Goal: Task Accomplishment & Management: Manage account settings

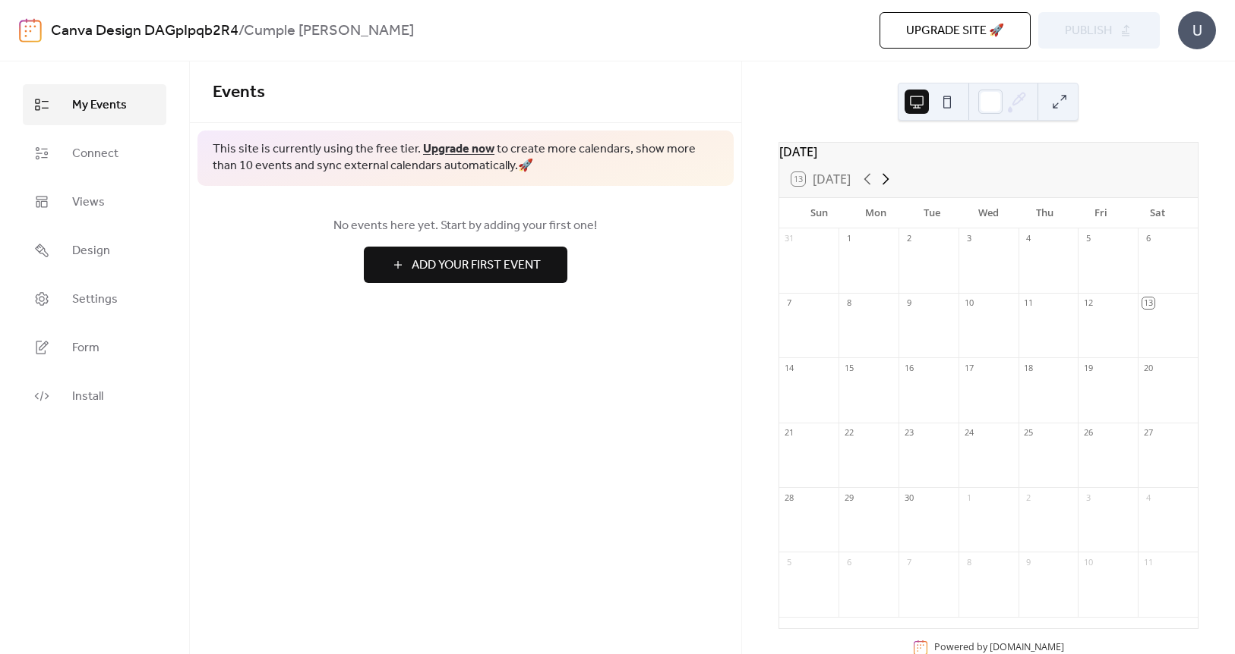
click at [885, 188] on icon at bounding box center [885, 179] width 18 height 18
click at [812, 314] on div "7" at bounding box center [809, 303] width 60 height 21
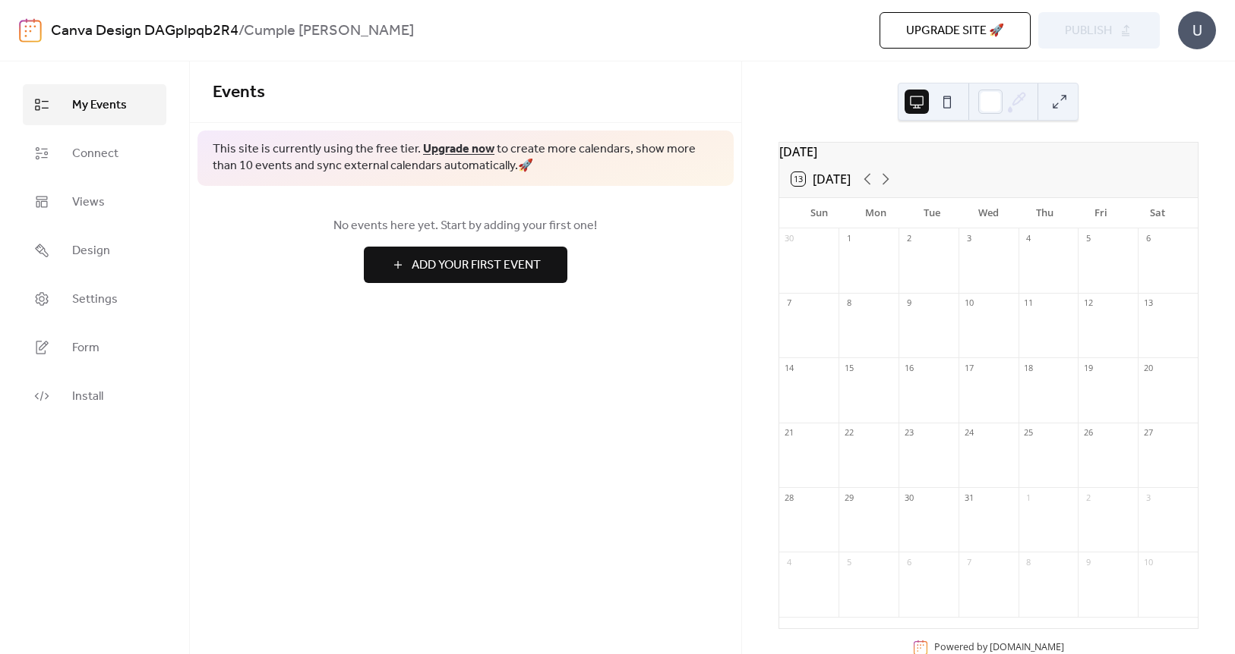
click at [812, 314] on div "7" at bounding box center [809, 303] width 60 height 21
click at [510, 262] on span "Add Your First Event" at bounding box center [476, 266] width 129 height 18
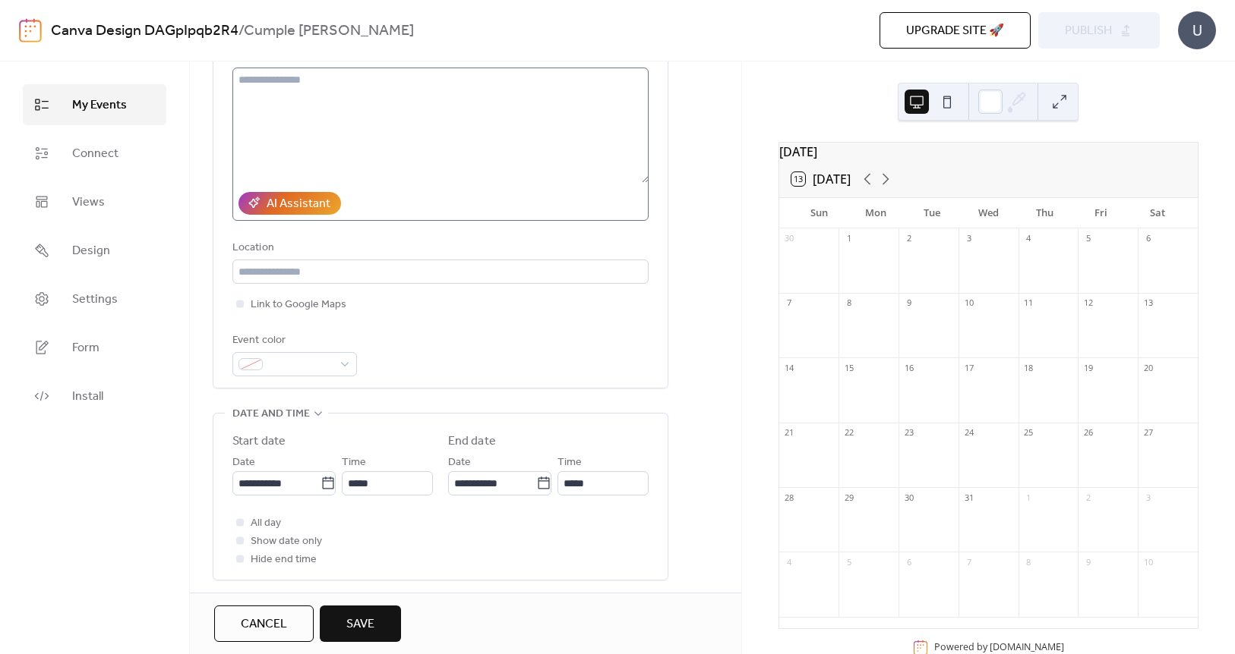
scroll to position [194, 0]
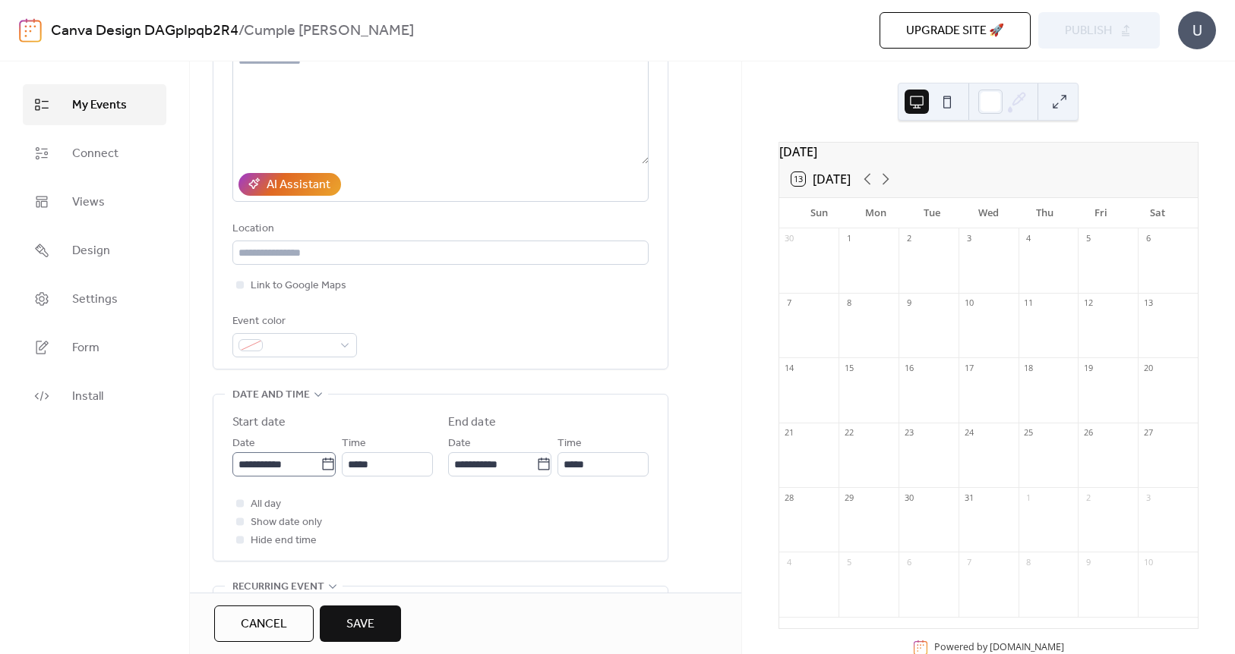
type input "**********"
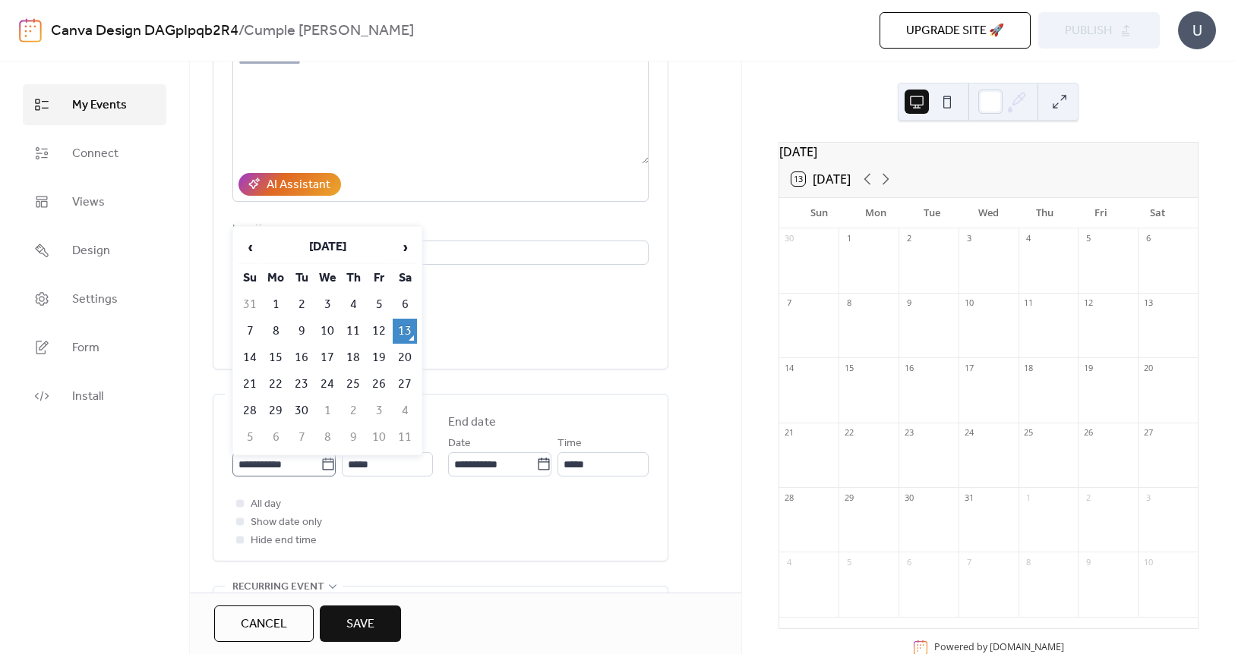
click at [325, 467] on icon at bounding box center [327, 464] width 15 height 15
click at [320, 467] on input "**********" at bounding box center [276, 465] width 88 height 24
click at [406, 238] on span "›" at bounding box center [404, 247] width 23 height 30
click at [406, 239] on span "›" at bounding box center [404, 247] width 23 height 30
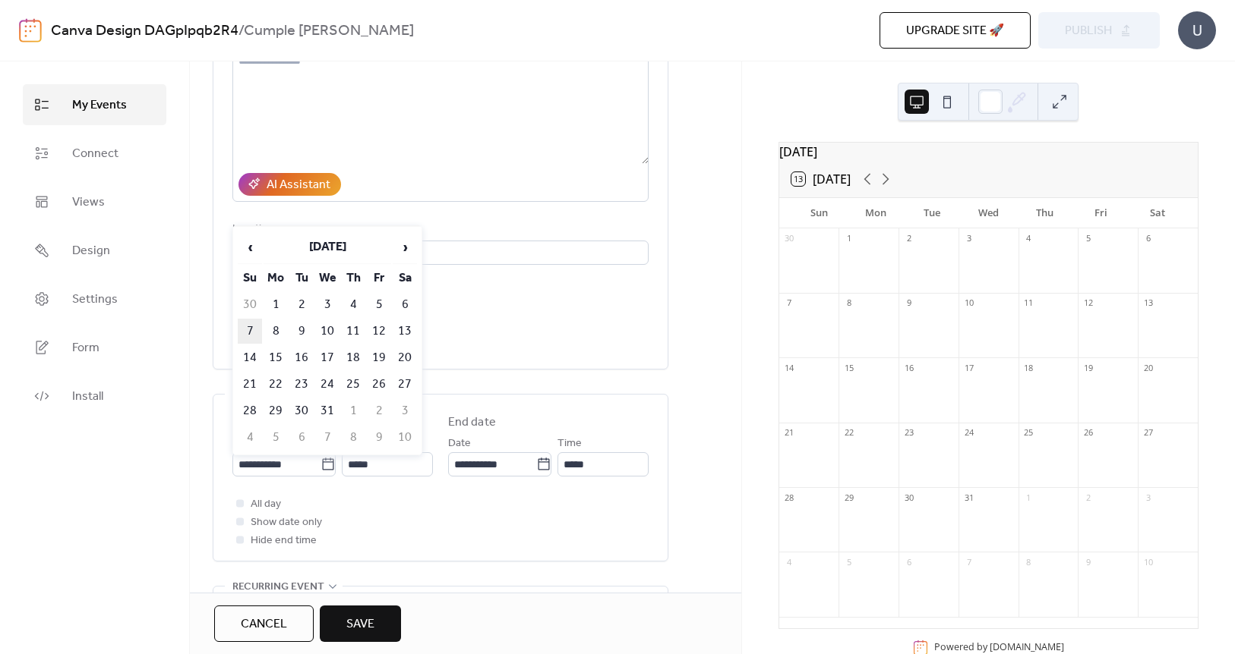
click at [248, 323] on td "7" at bounding box center [250, 331] width 24 height 25
type input "**********"
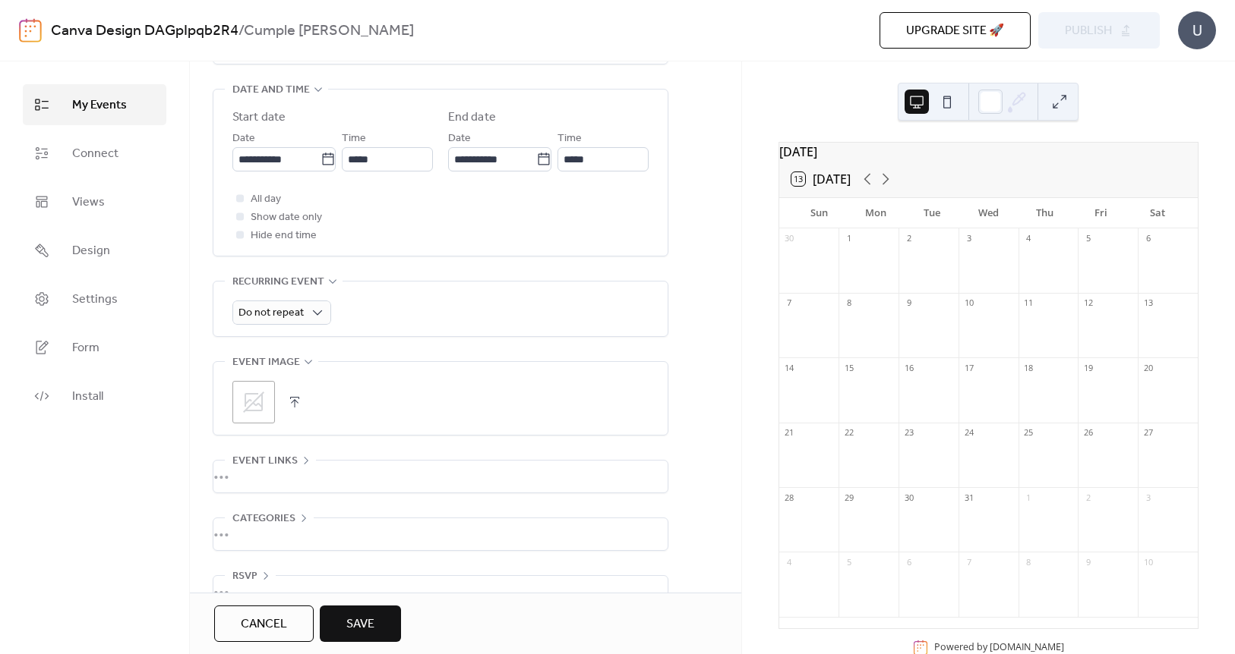
scroll to position [533, 0]
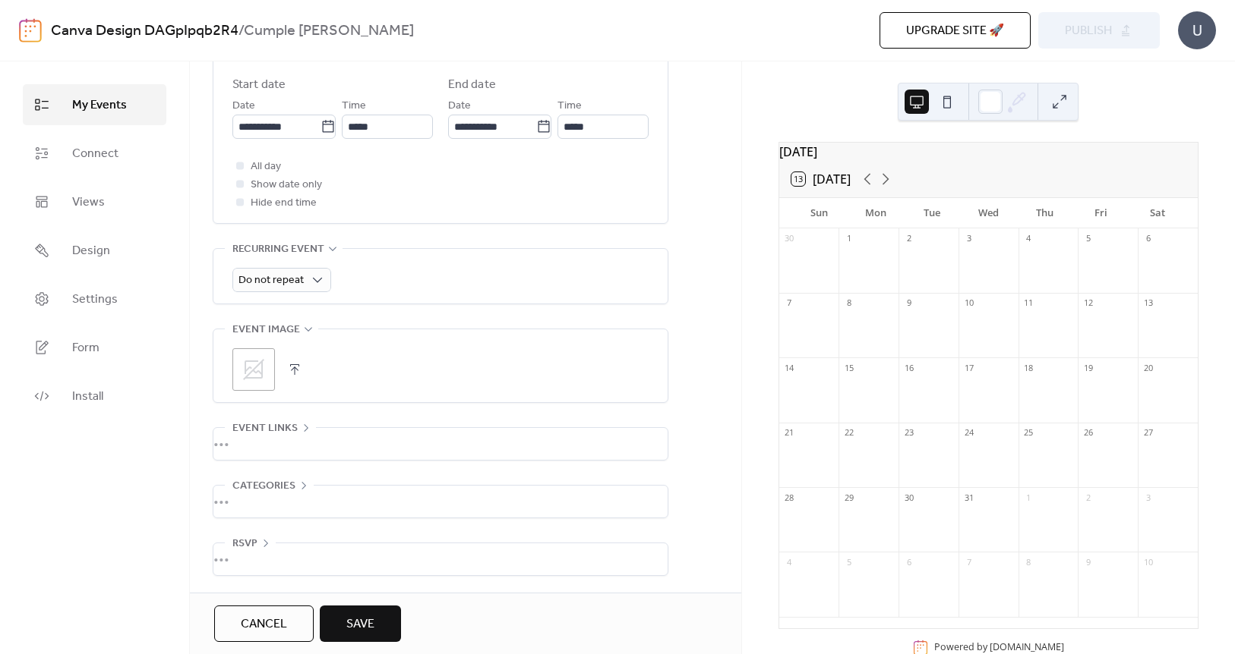
click at [364, 618] on span "Save" at bounding box center [360, 625] width 28 height 18
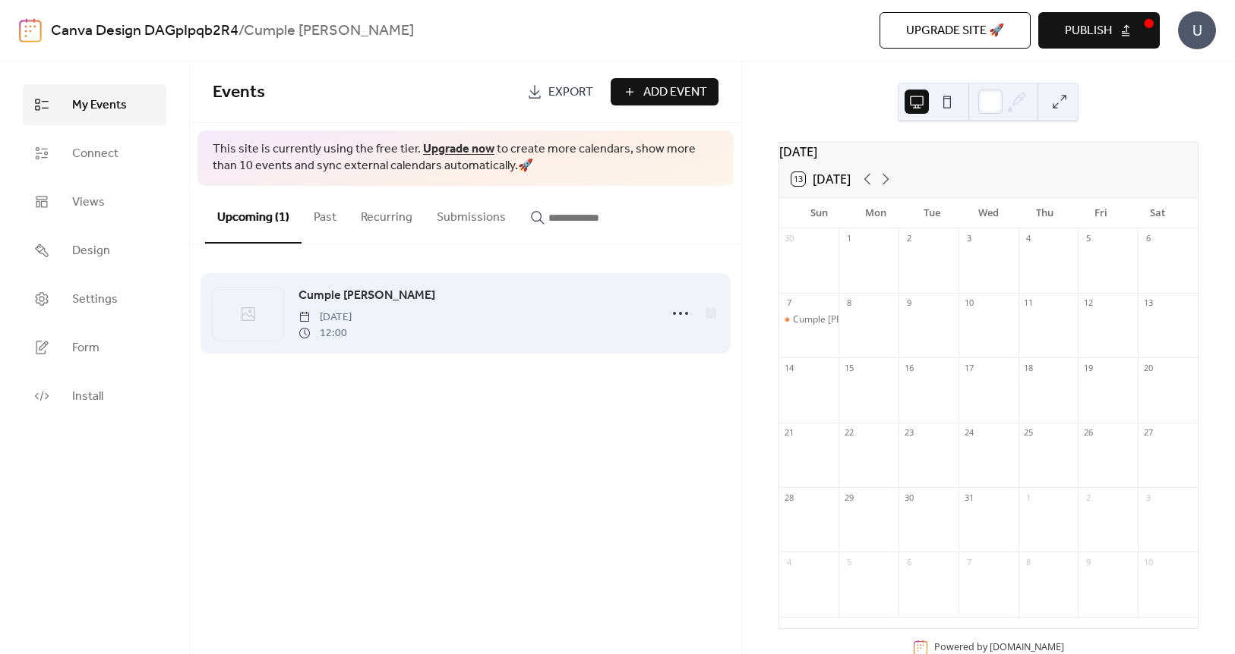
click at [248, 311] on icon at bounding box center [250, 312] width 4 height 4
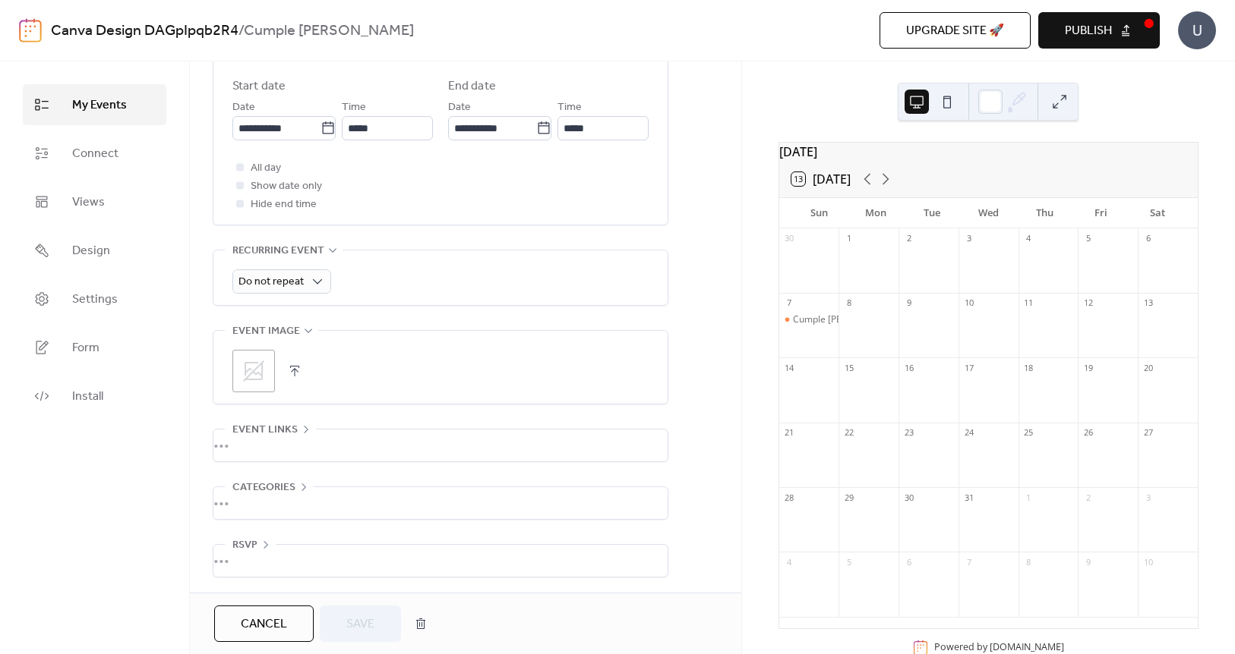
scroll to position [533, 0]
click at [258, 372] on icon at bounding box center [253, 370] width 24 height 24
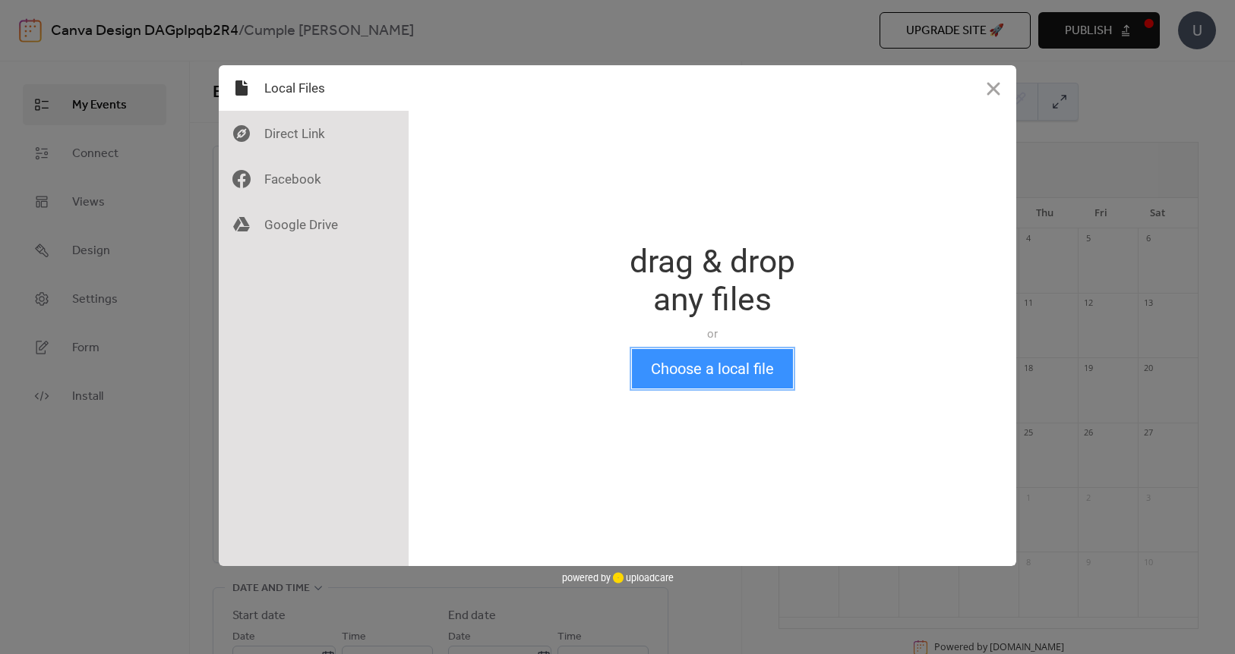
click at [670, 377] on button "Choose a local file" at bounding box center [712, 368] width 161 height 39
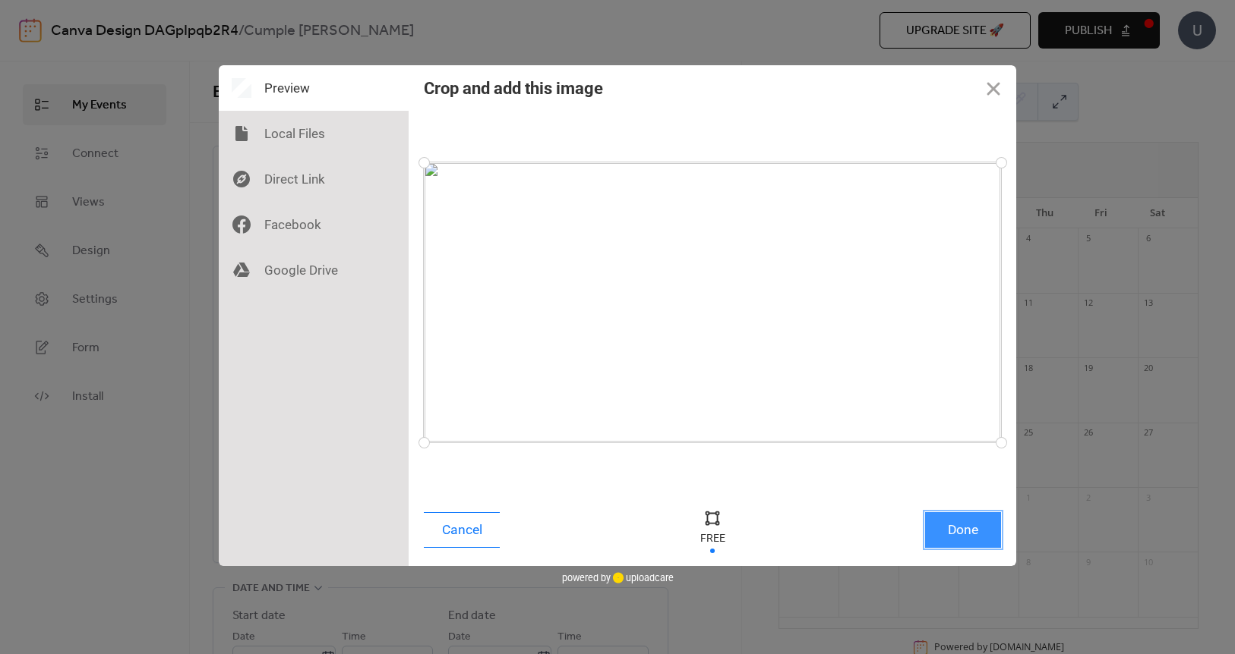
click at [954, 530] on button "Done" at bounding box center [963, 531] width 76 height 36
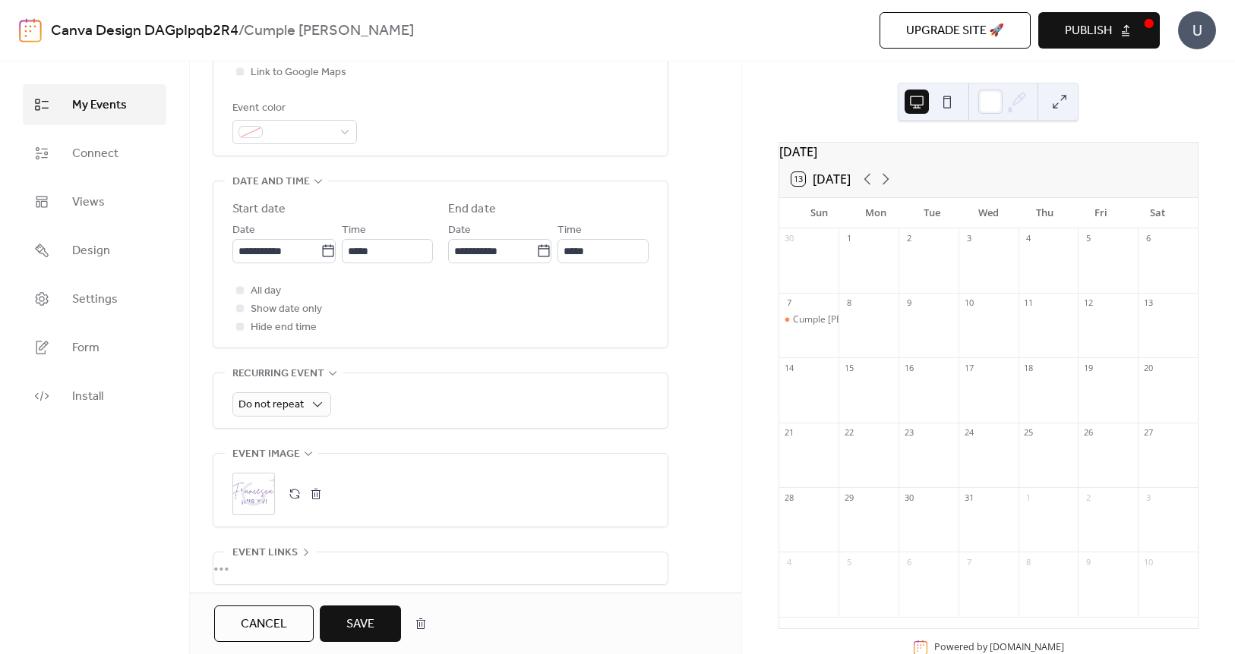
scroll to position [533, 0]
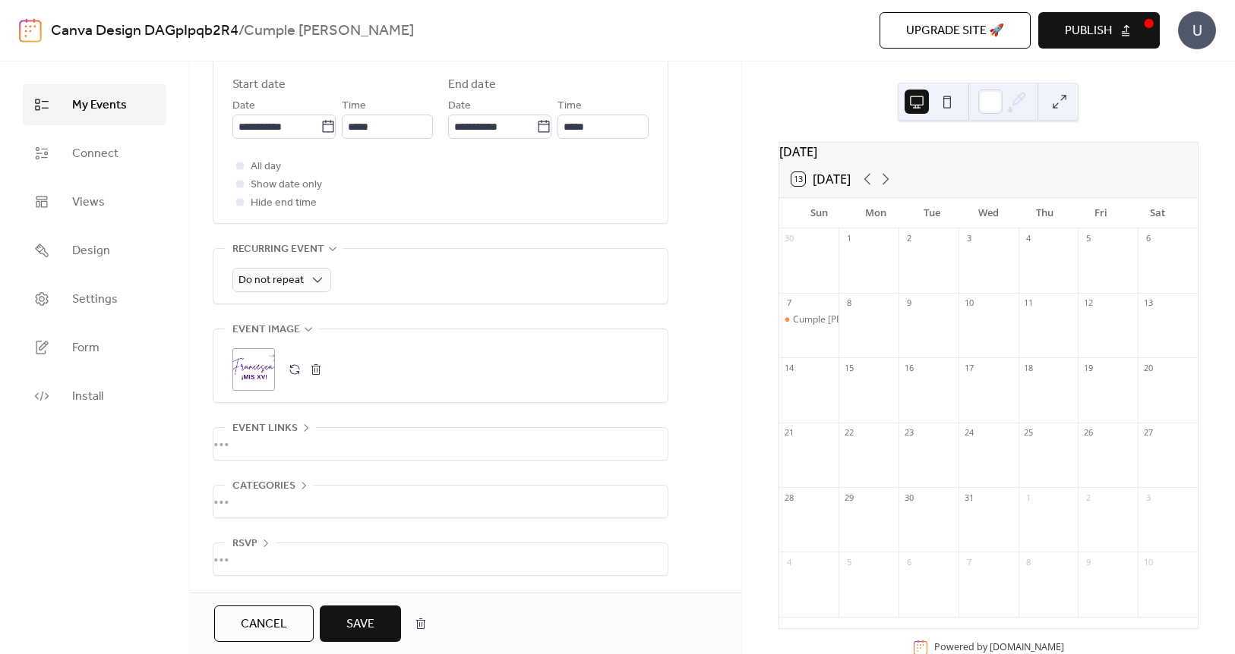
click at [336, 630] on button "Save" at bounding box center [360, 624] width 81 height 36
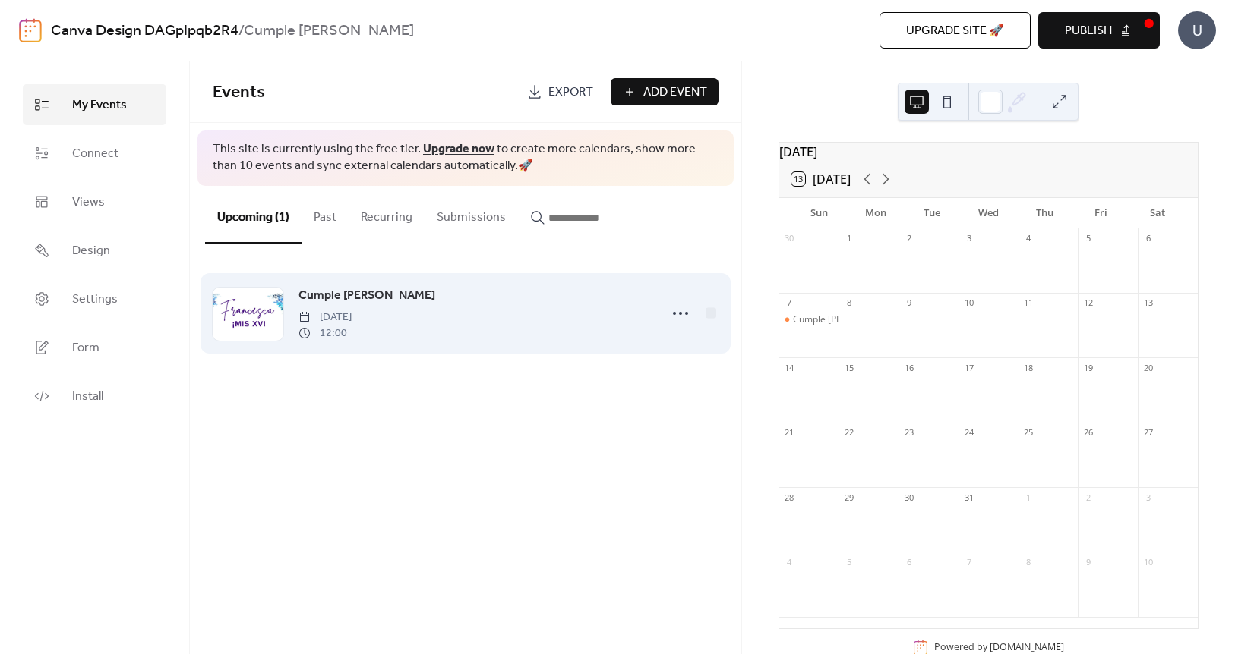
click at [235, 323] on div at bounding box center [248, 314] width 71 height 53
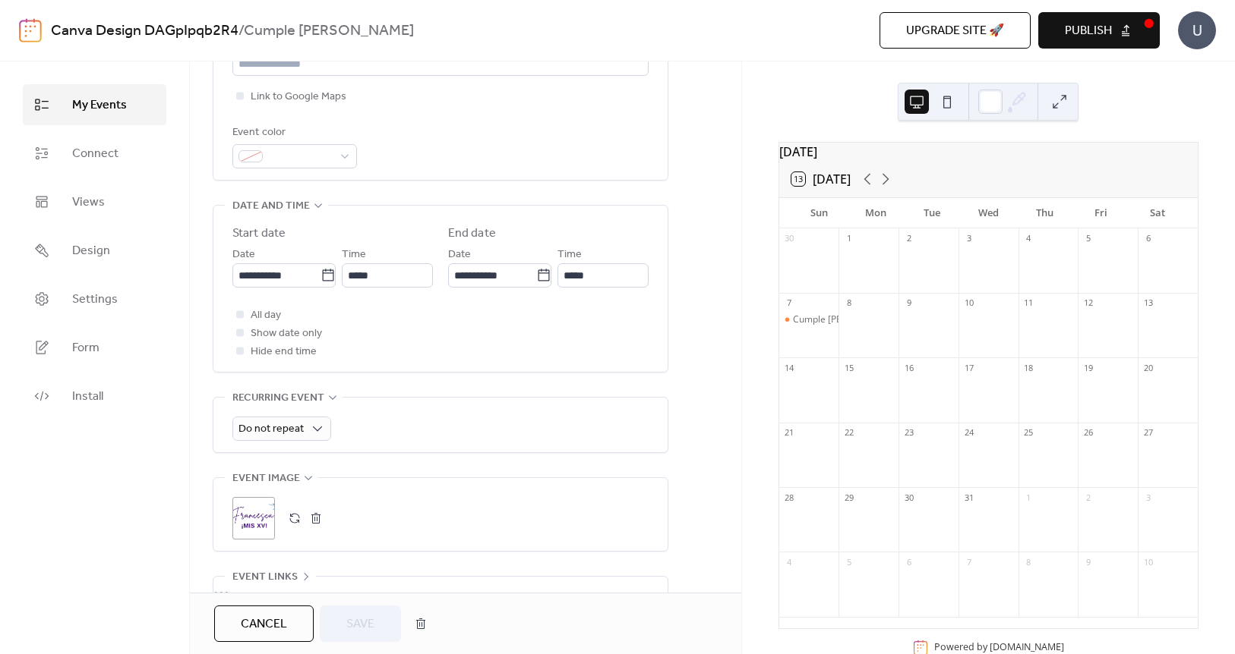
scroll to position [440, 0]
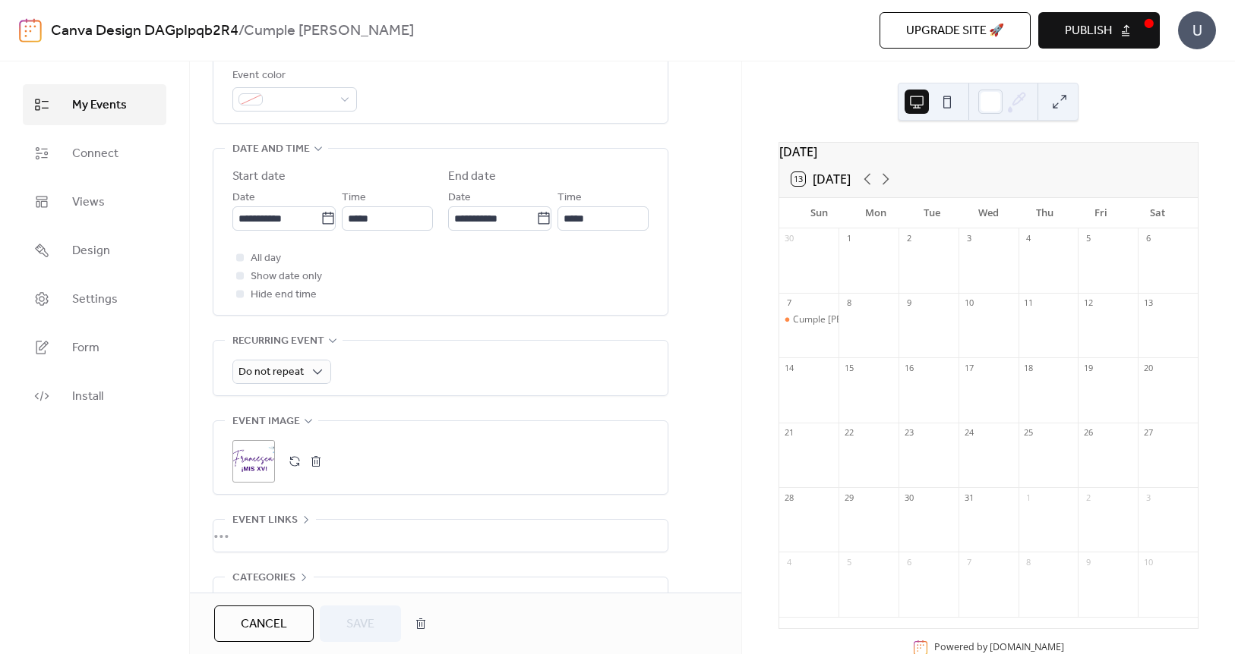
click at [244, 465] on div ";" at bounding box center [253, 461] width 43 height 43
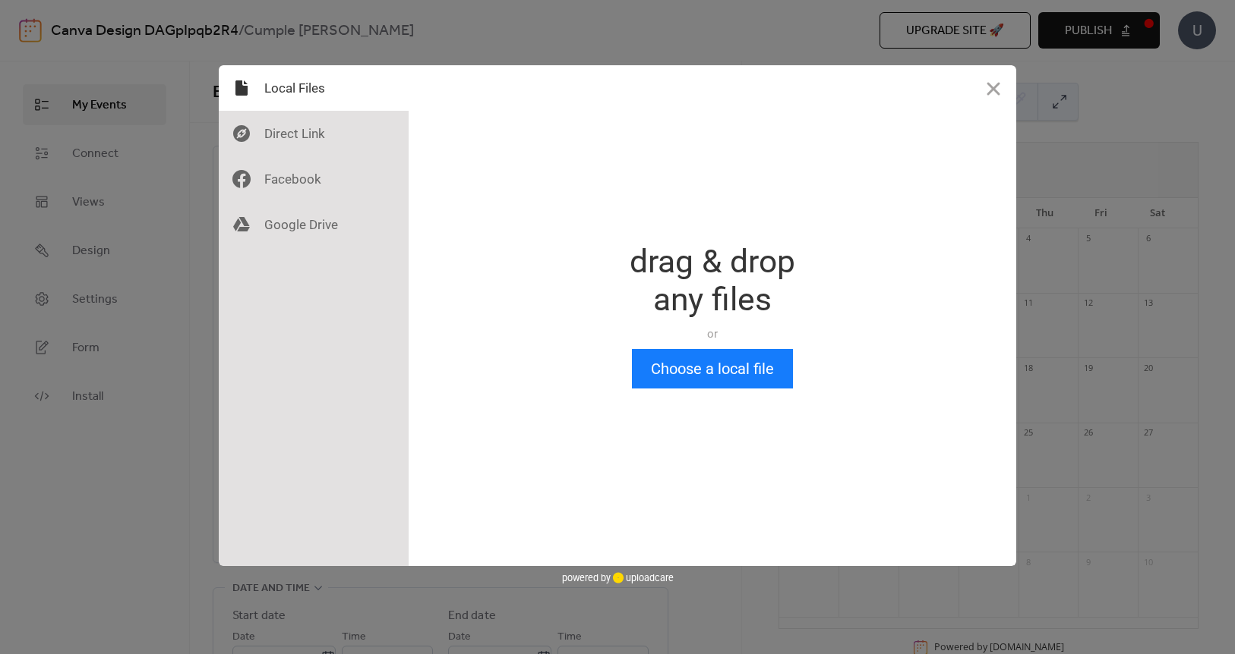
scroll to position [0, 0]
click at [982, 92] on button "Close" at bounding box center [993, 88] width 46 height 46
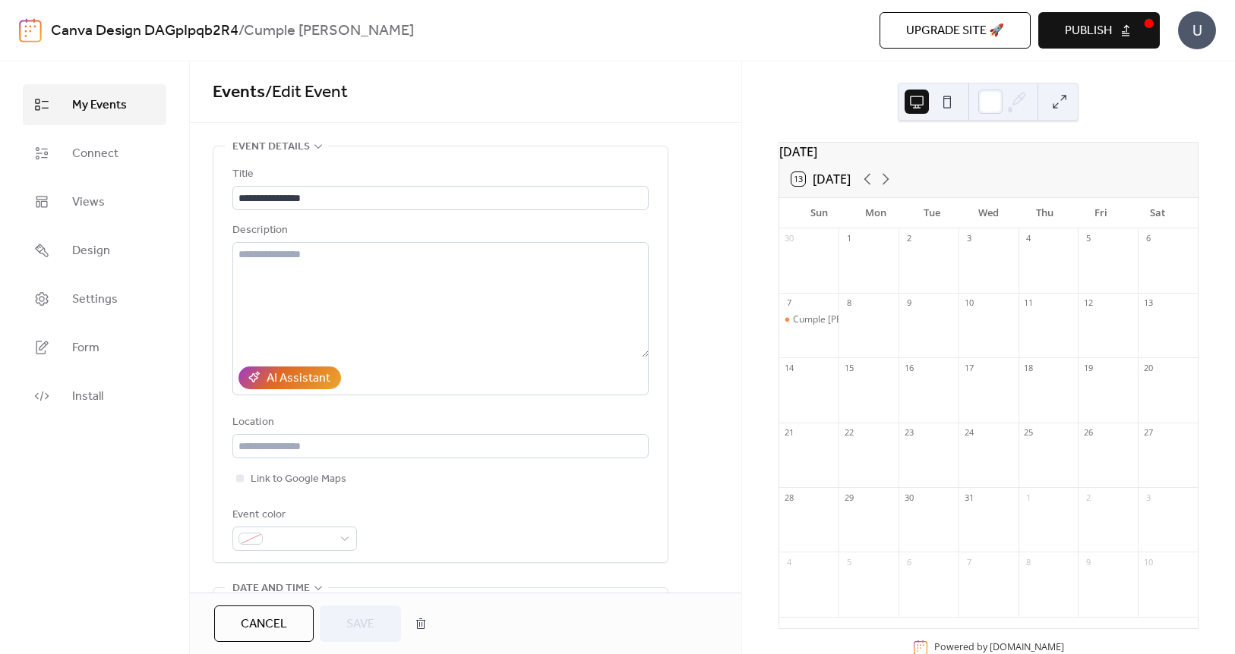
click at [1087, 37] on span "Publish" at bounding box center [1087, 31] width 47 height 18
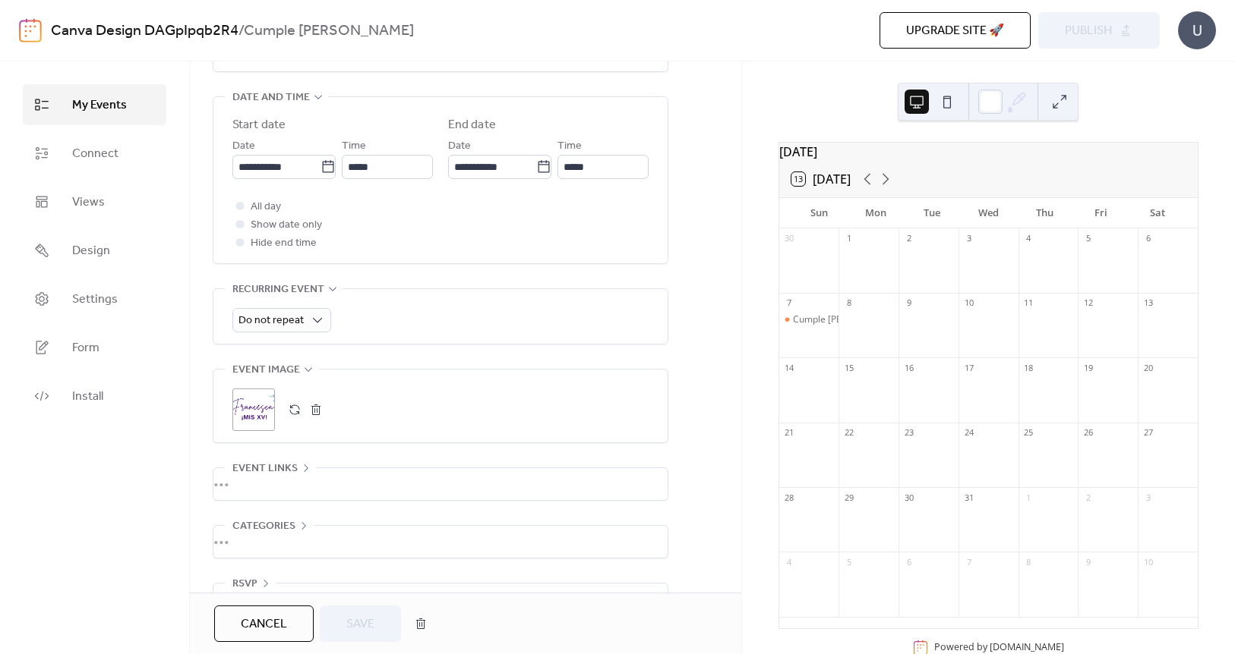
scroll to position [533, 0]
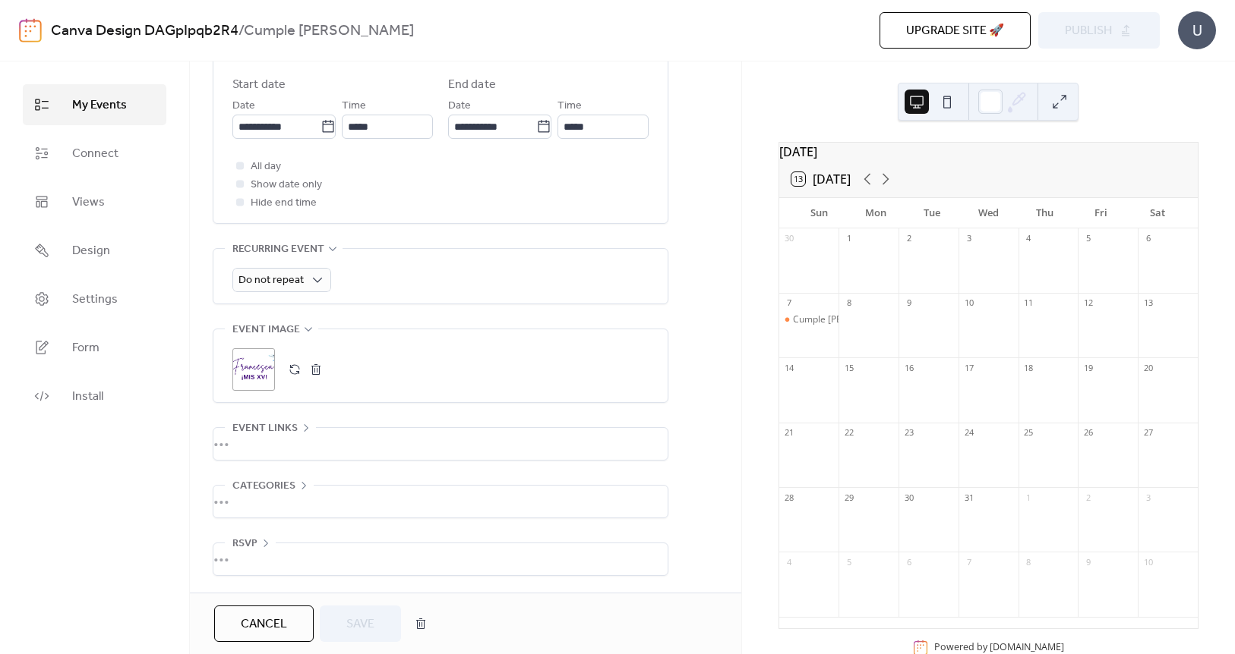
click at [948, 105] on button at bounding box center [947, 102] width 24 height 24
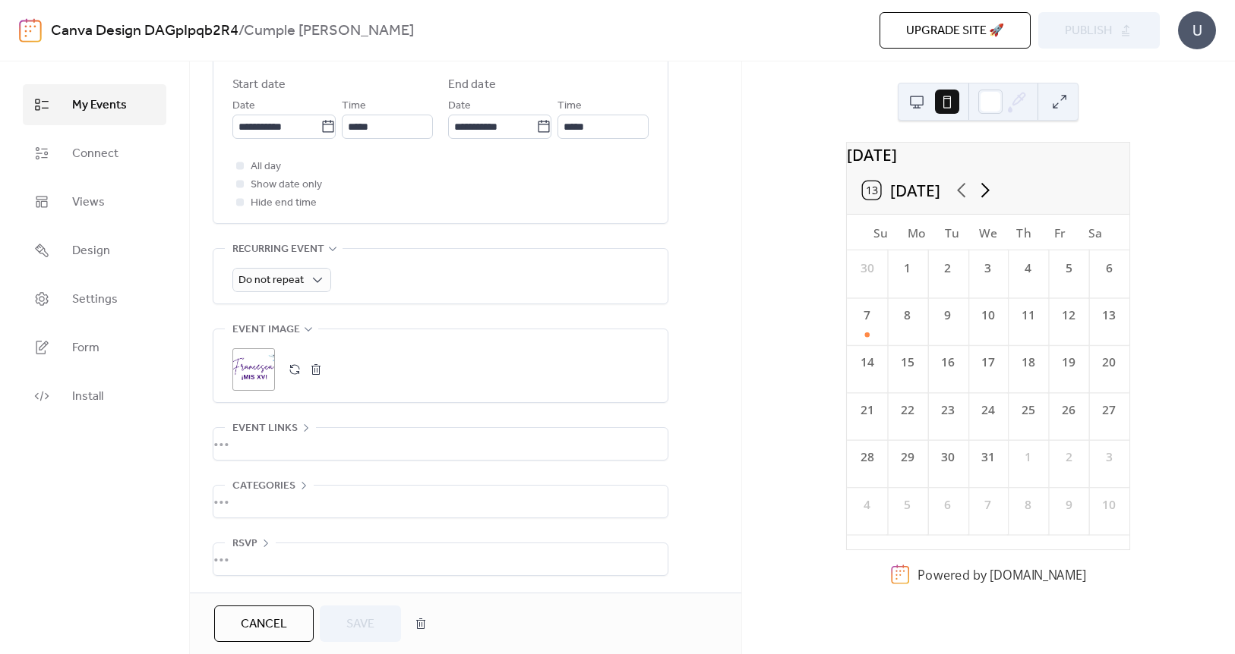
click at [980, 199] on icon at bounding box center [985, 190] width 24 height 24
click at [956, 201] on icon at bounding box center [962, 190] width 24 height 24
click at [876, 345] on div "7" at bounding box center [867, 321] width 40 height 47
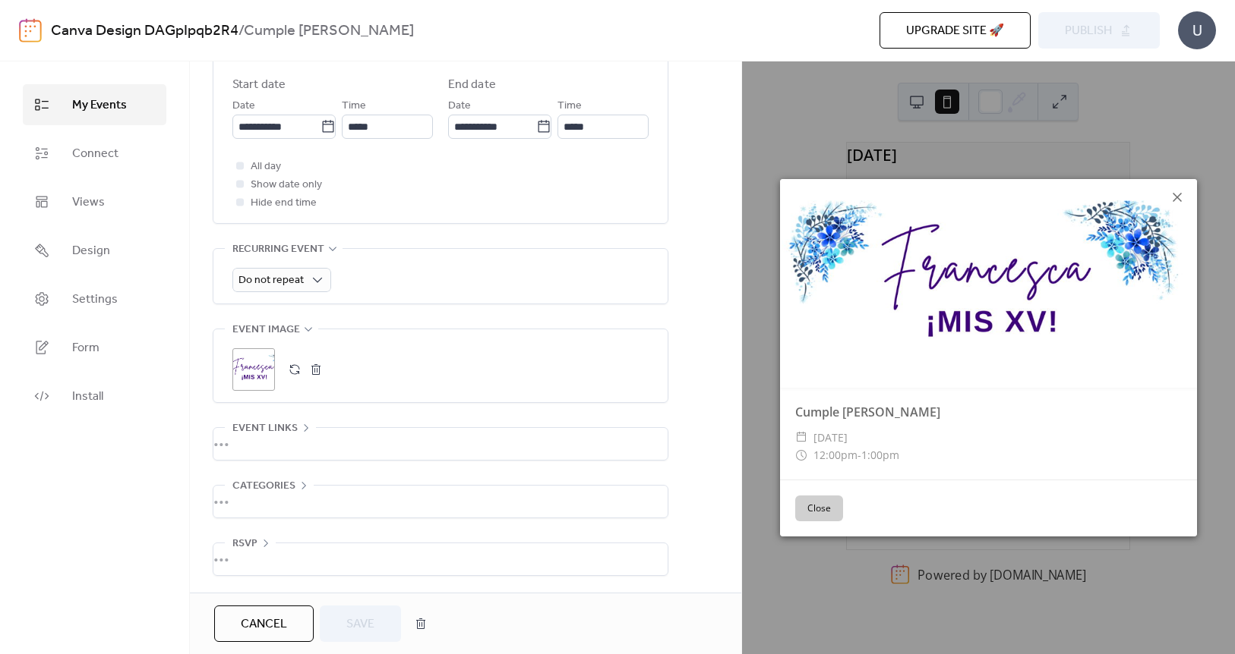
click at [1178, 197] on icon at bounding box center [1176, 197] width 9 height 9
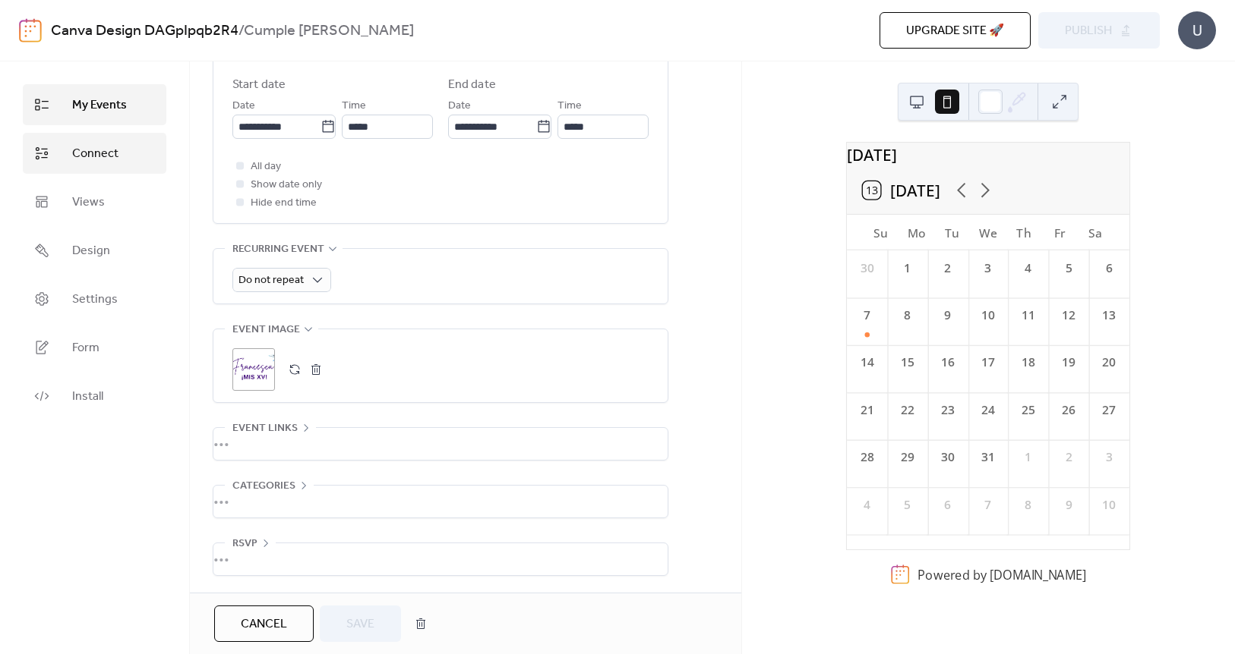
click at [130, 158] on link "Connect" at bounding box center [95, 153] width 144 height 41
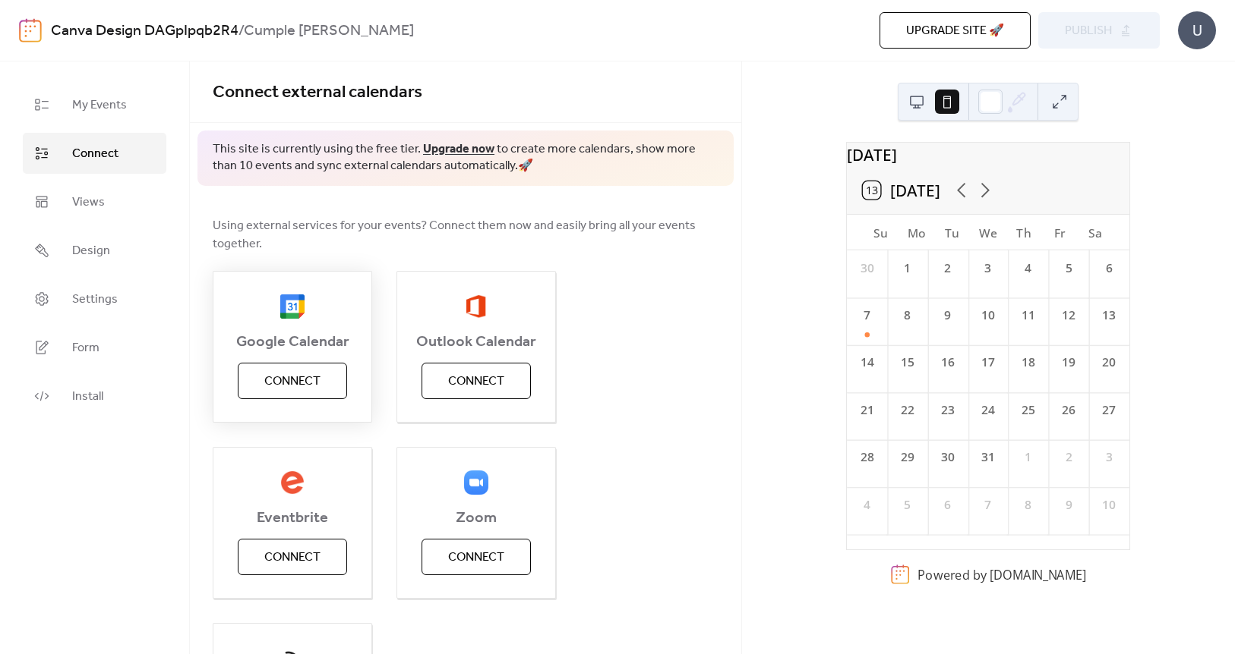
click at [277, 382] on span "Connect" at bounding box center [292, 382] width 56 height 18
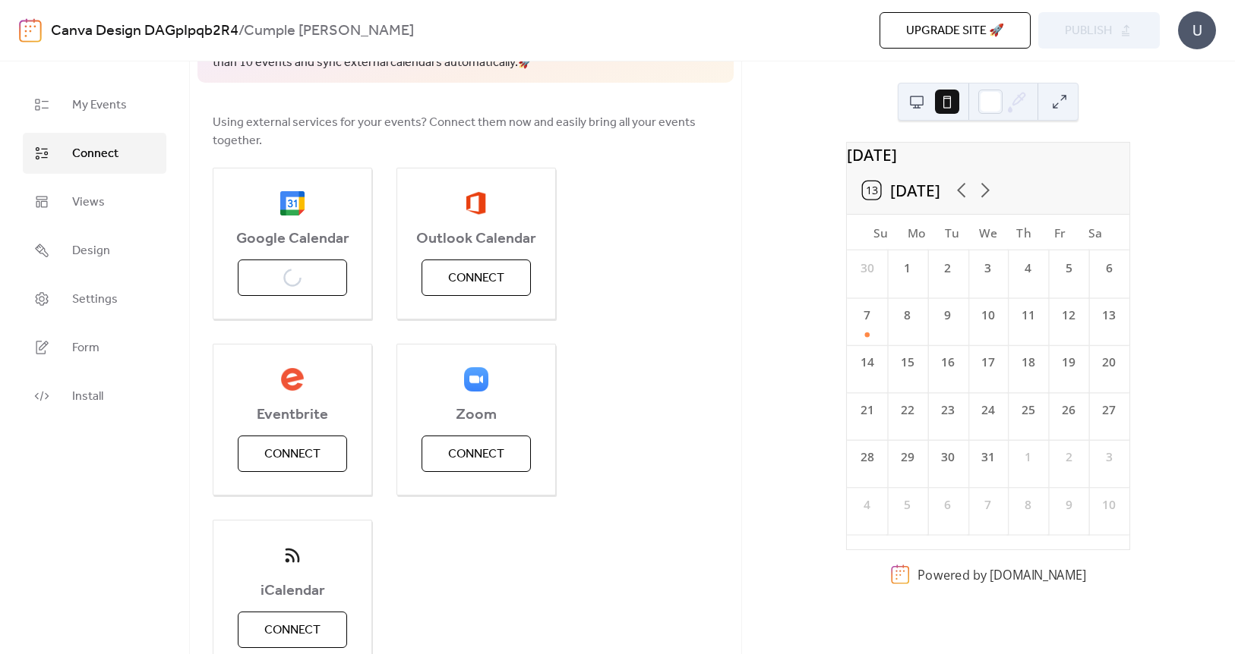
scroll to position [125, 0]
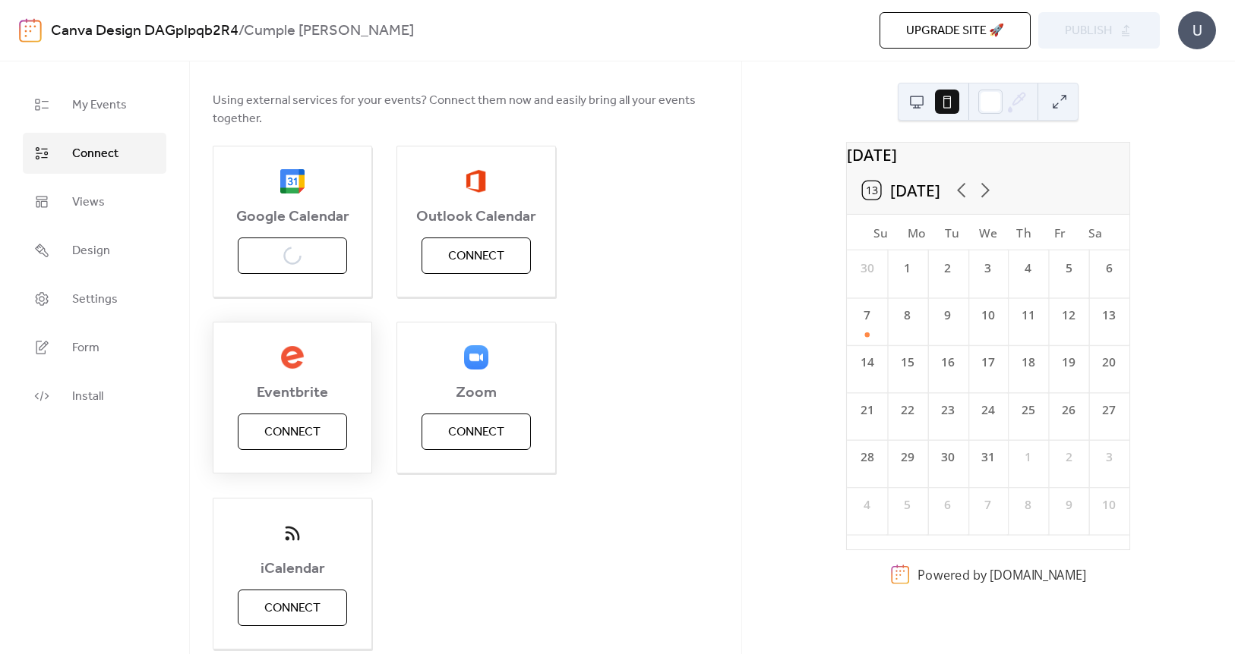
click at [313, 435] on span "Connect" at bounding box center [292, 433] width 56 height 18
click at [287, 434] on div "Eventbrite Connect" at bounding box center [292, 398] width 159 height 152
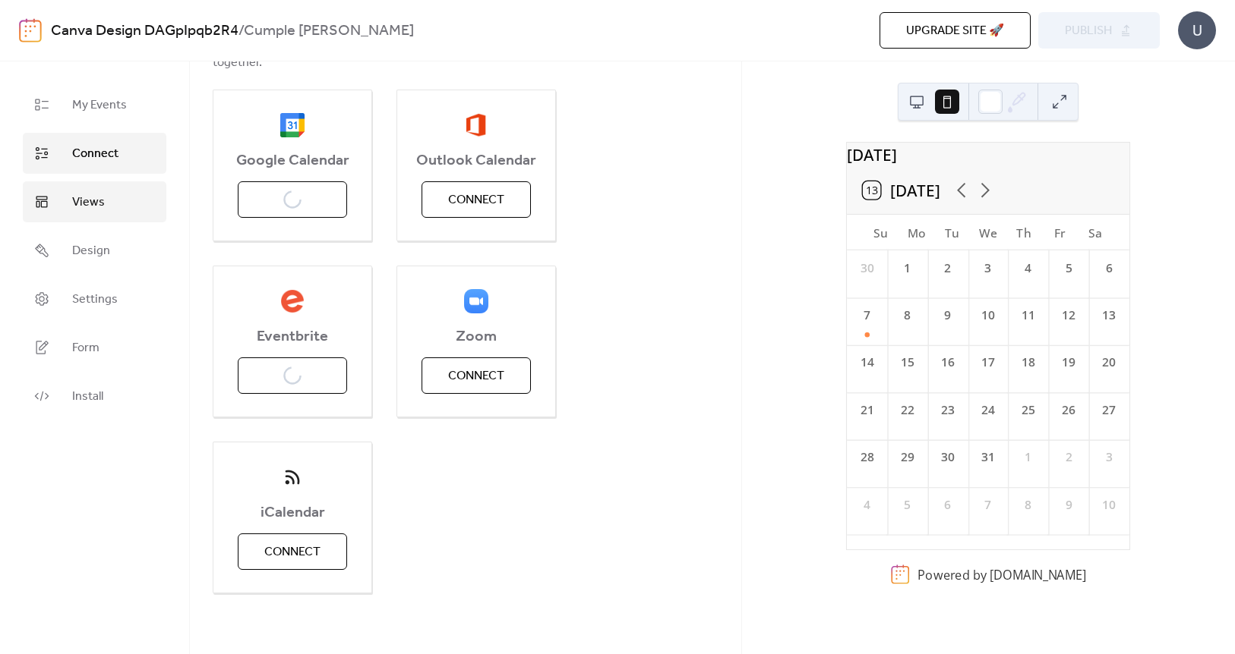
click at [125, 195] on link "Views" at bounding box center [95, 201] width 144 height 41
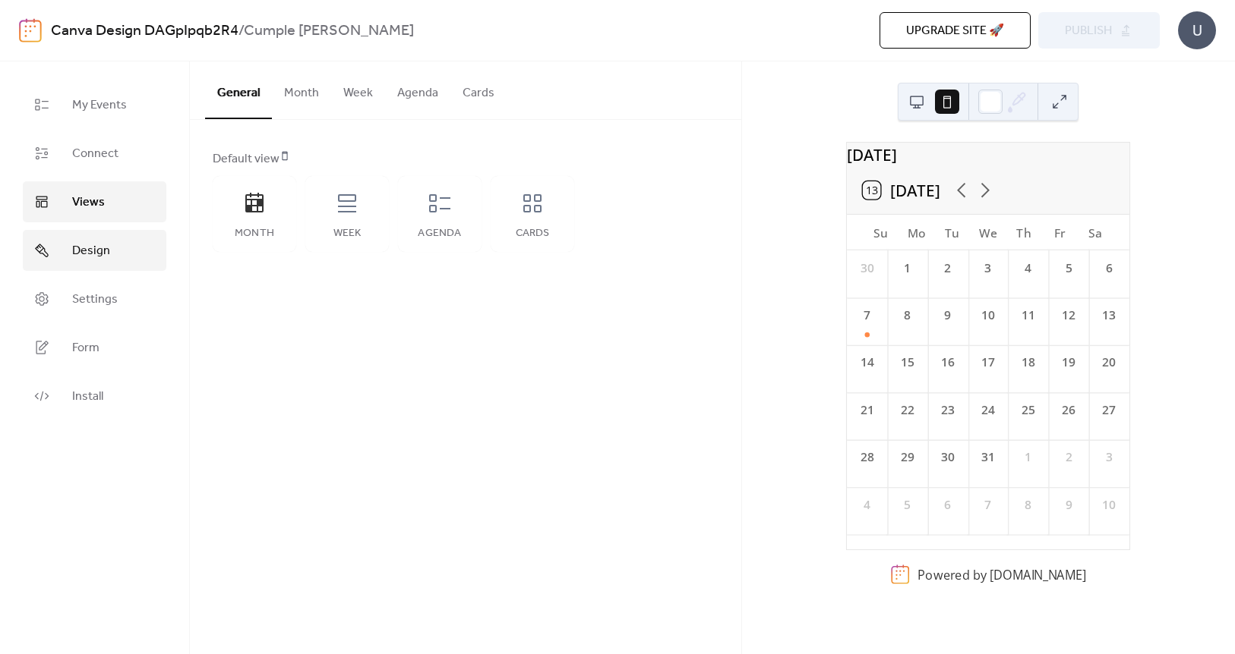
click at [103, 251] on span "Design" at bounding box center [91, 251] width 38 height 18
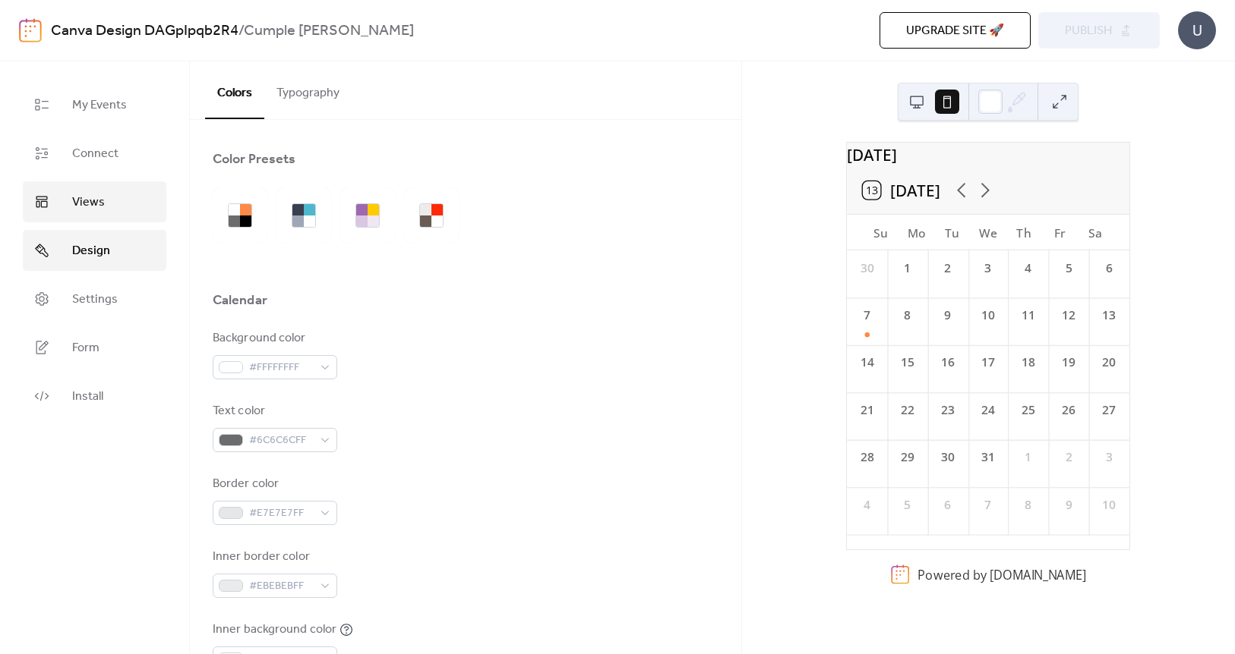
click at [93, 196] on span "Views" at bounding box center [88, 203] width 33 height 18
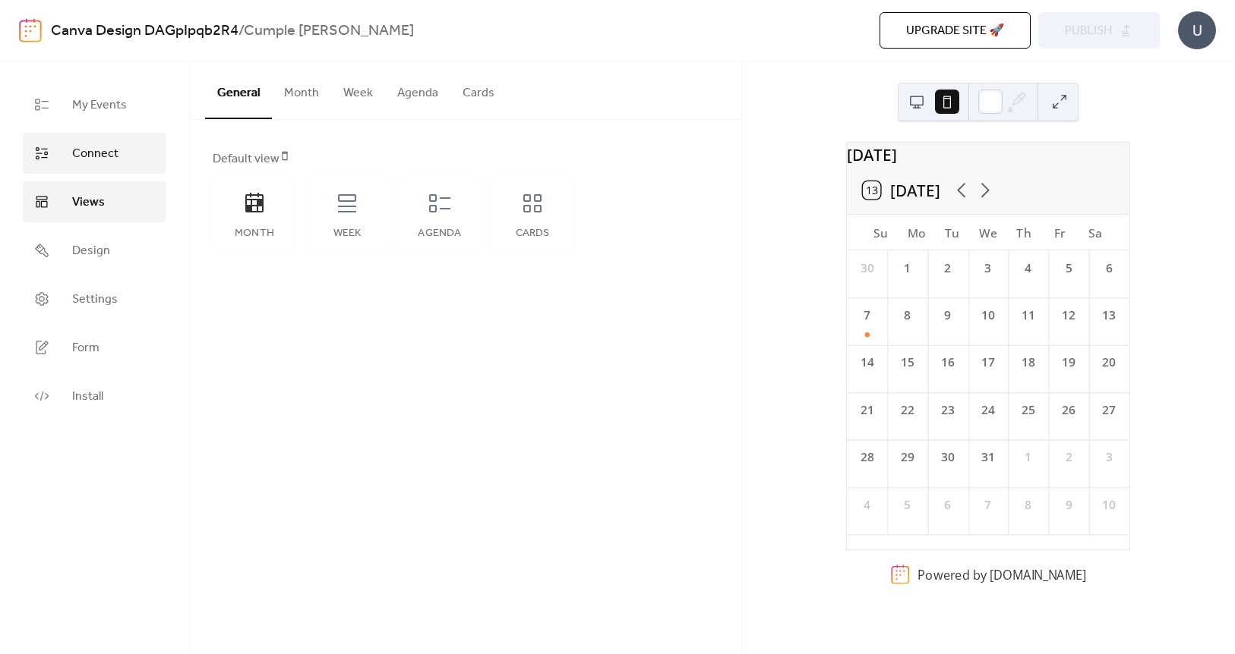
click at [87, 150] on span "Connect" at bounding box center [95, 154] width 46 height 18
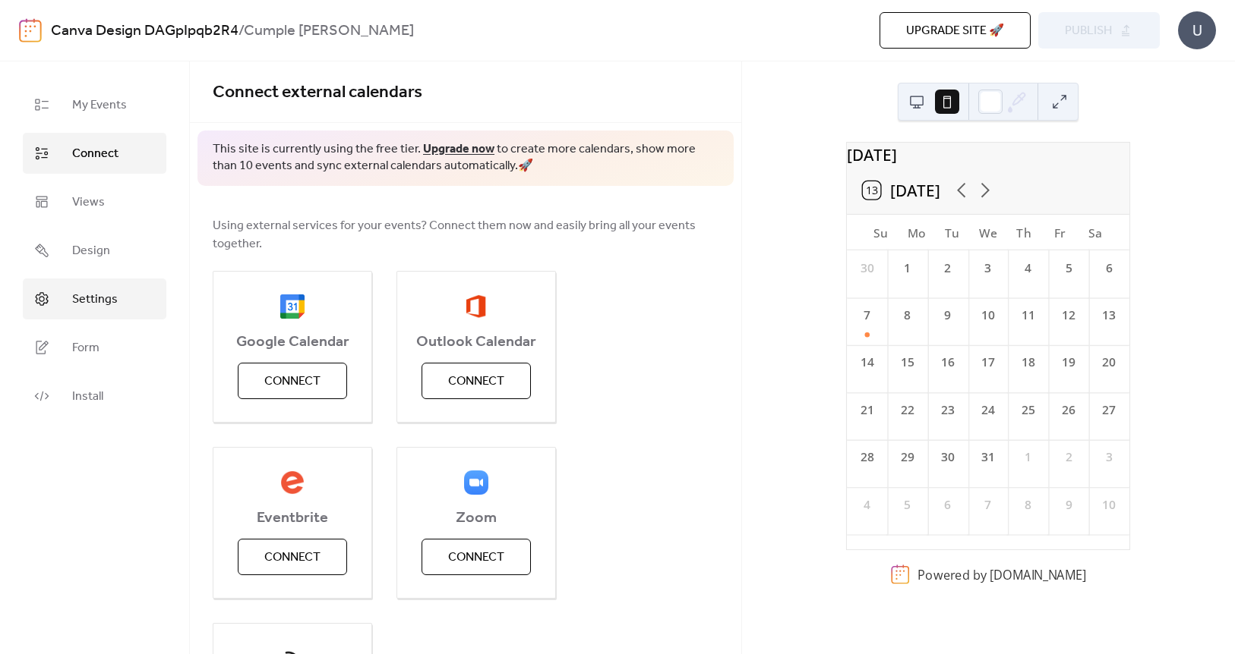
click at [125, 301] on link "Settings" at bounding box center [95, 299] width 144 height 41
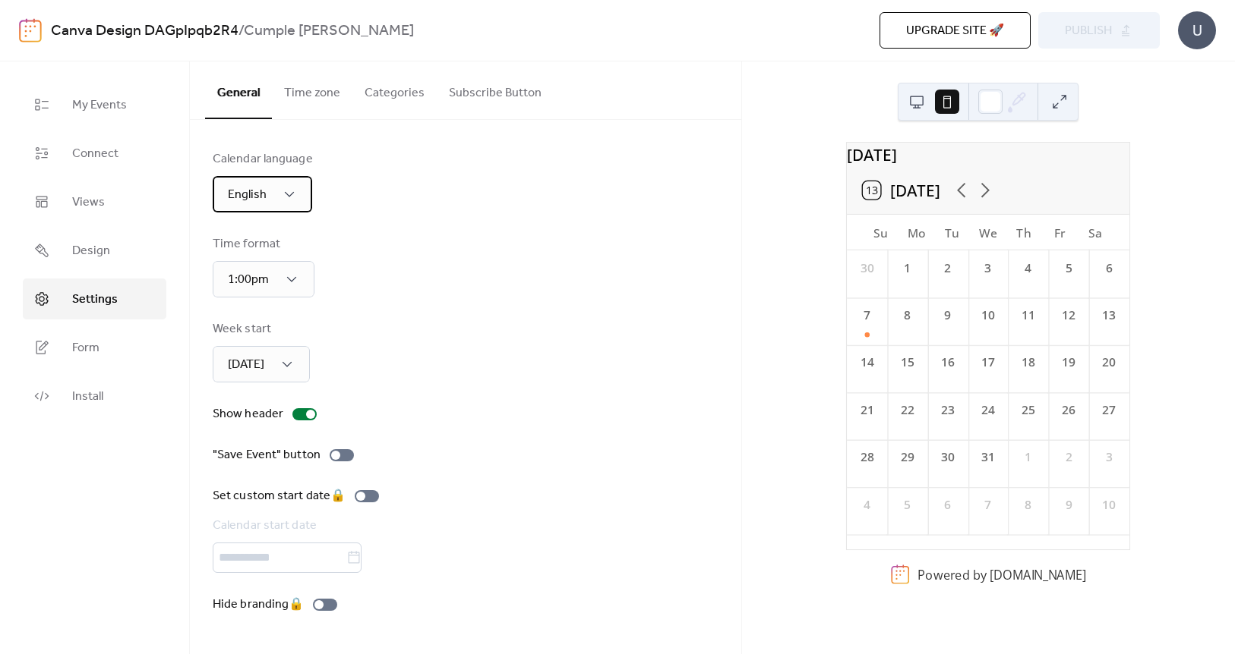
click at [257, 200] on span "English" at bounding box center [247, 195] width 39 height 24
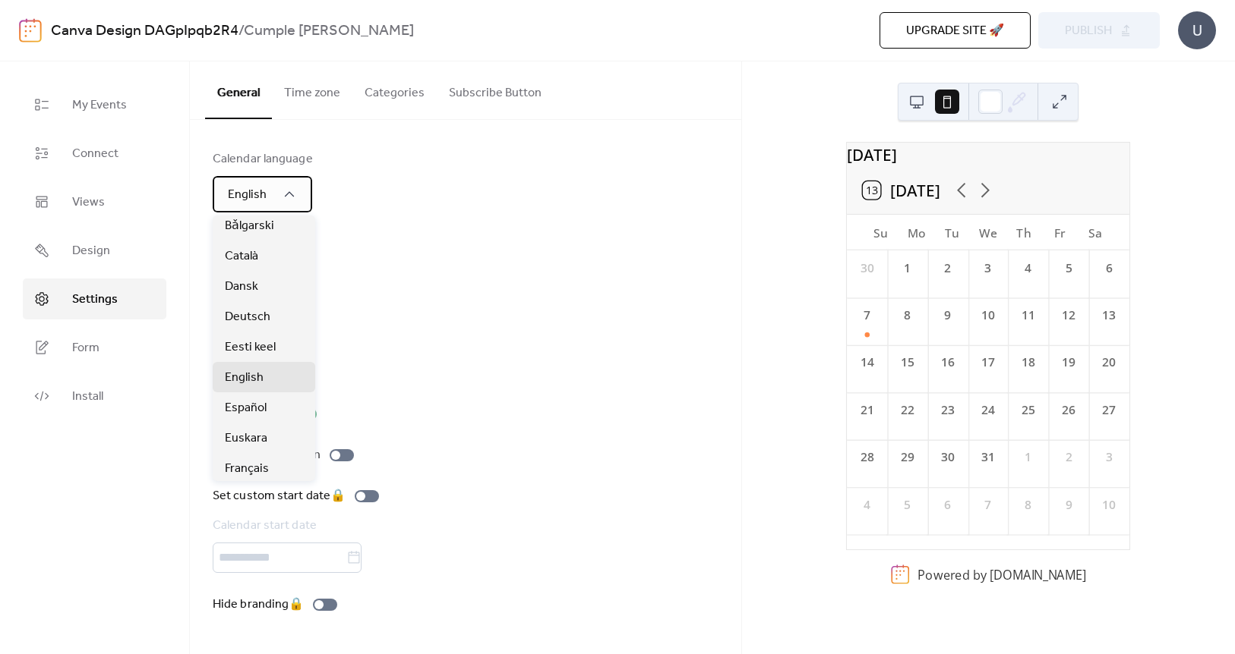
scroll to position [5, 0]
click at [256, 403] on span "Español" at bounding box center [246, 409] width 42 height 18
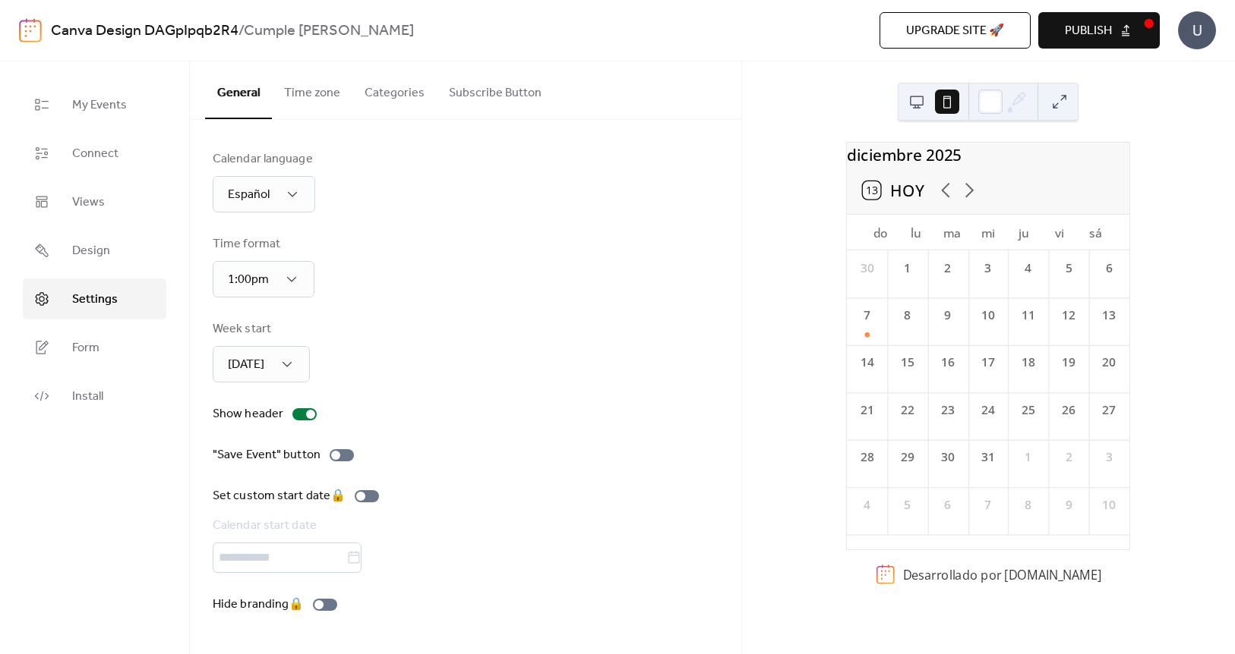
click at [394, 383] on div "Calendar language Español Time format 1:00pm Week start [DATE] Show header "Sav…" at bounding box center [466, 382] width 506 height 464
click at [93, 348] on span "Form" at bounding box center [85, 348] width 27 height 18
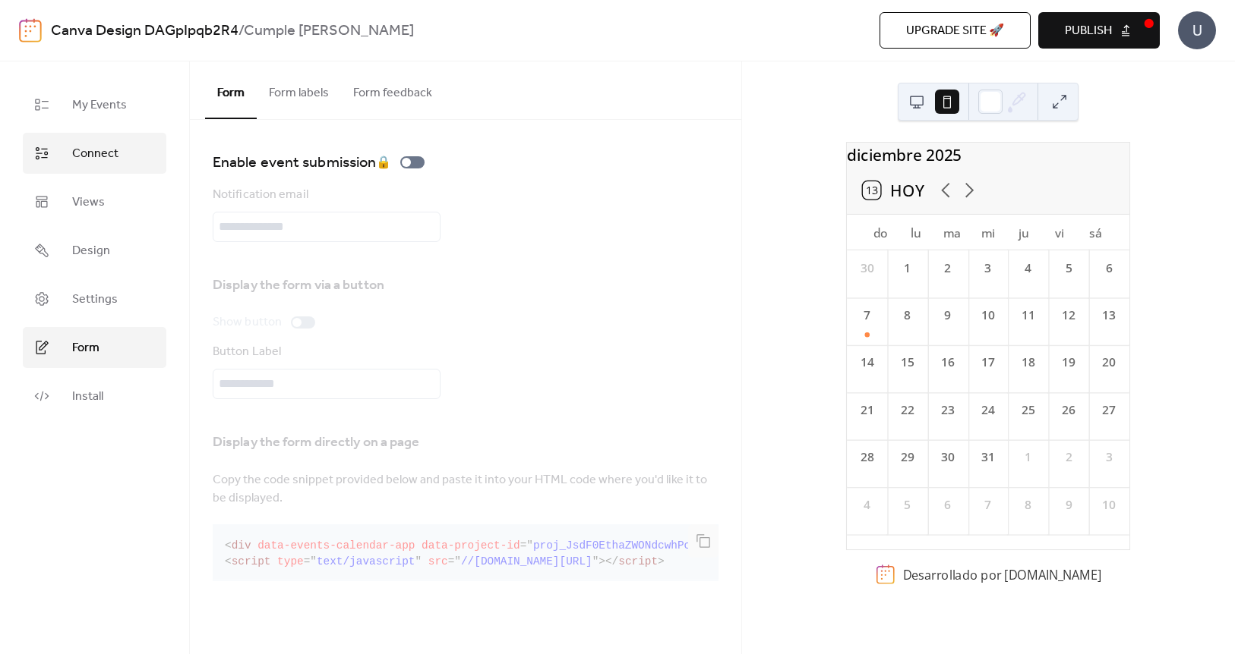
click at [99, 162] on span "Connect" at bounding box center [95, 154] width 46 height 18
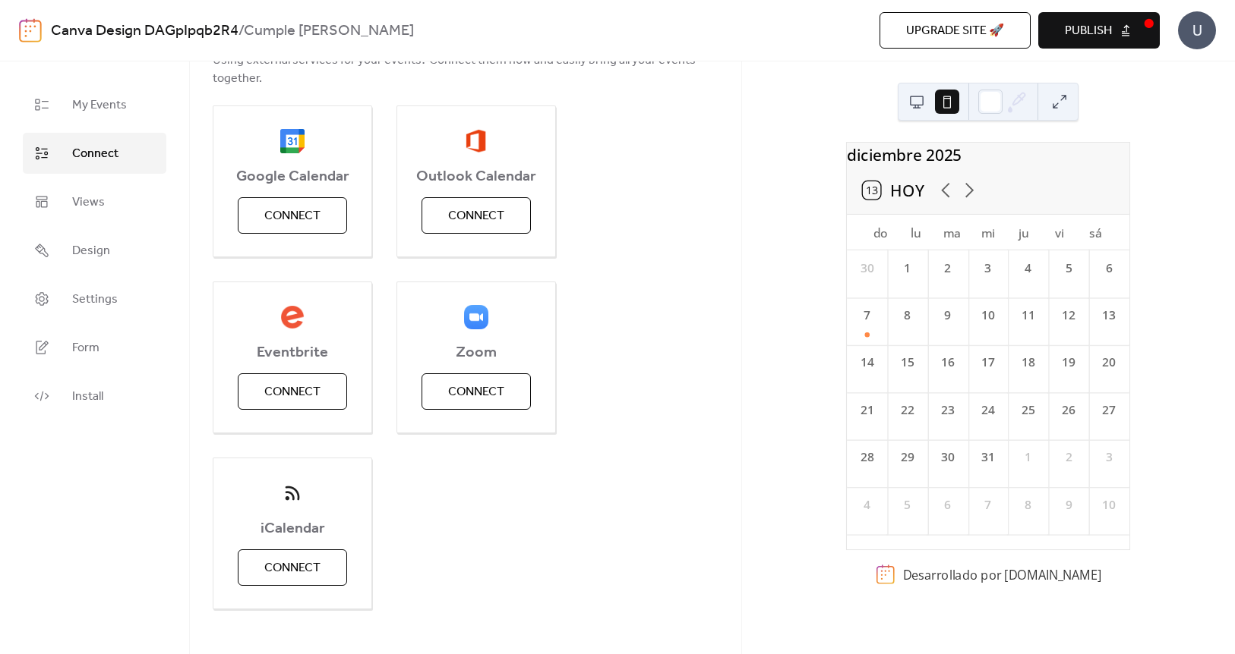
scroll to position [182, 0]
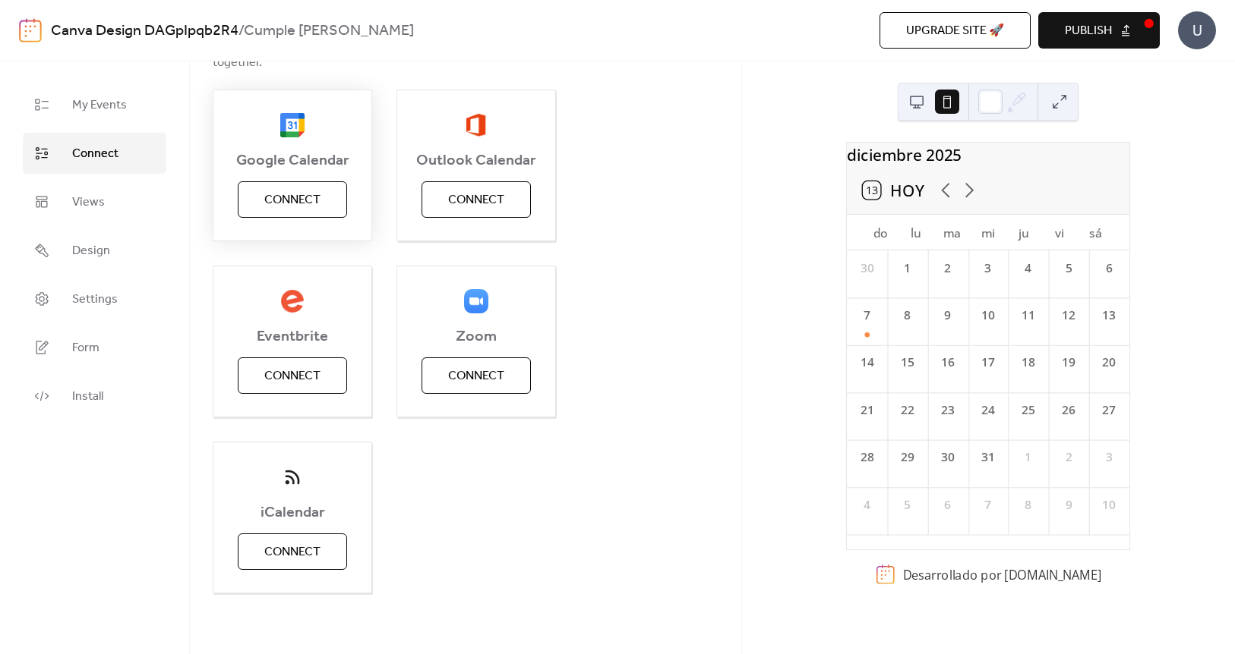
click at [331, 198] on button "Connect" at bounding box center [292, 199] width 109 height 36
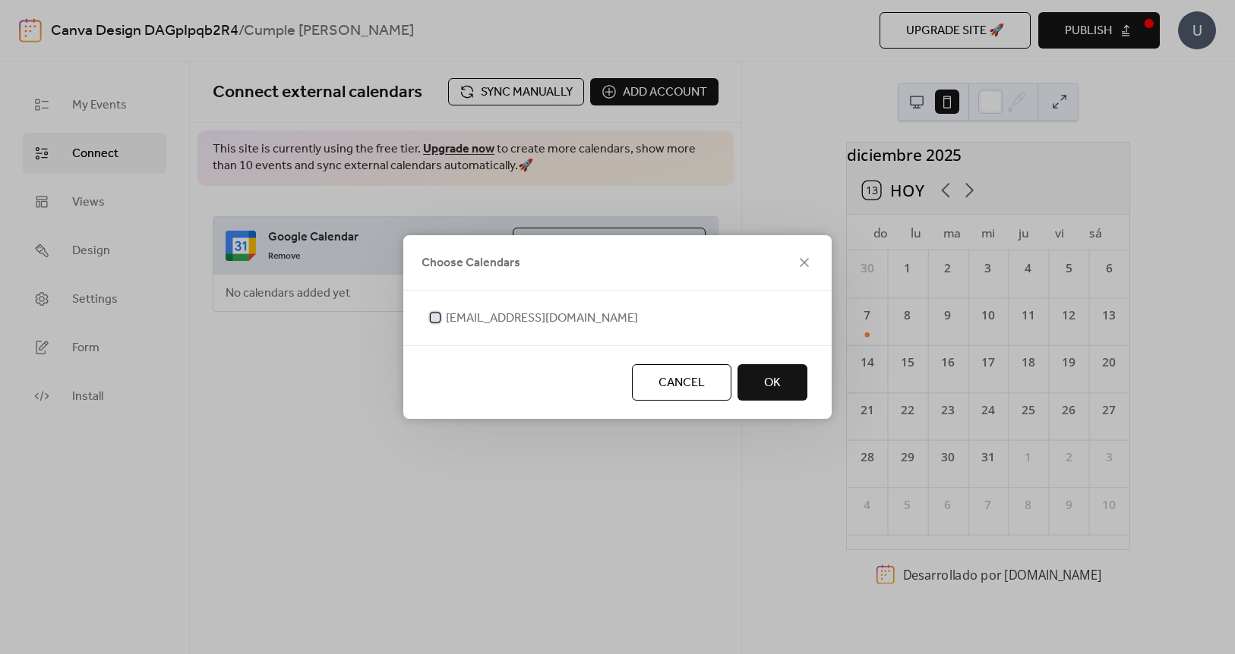
click at [461, 320] on span "[EMAIL_ADDRESS][DOMAIN_NAME]" at bounding box center [542, 319] width 192 height 18
click at [781, 377] on button "OK" at bounding box center [772, 382] width 70 height 36
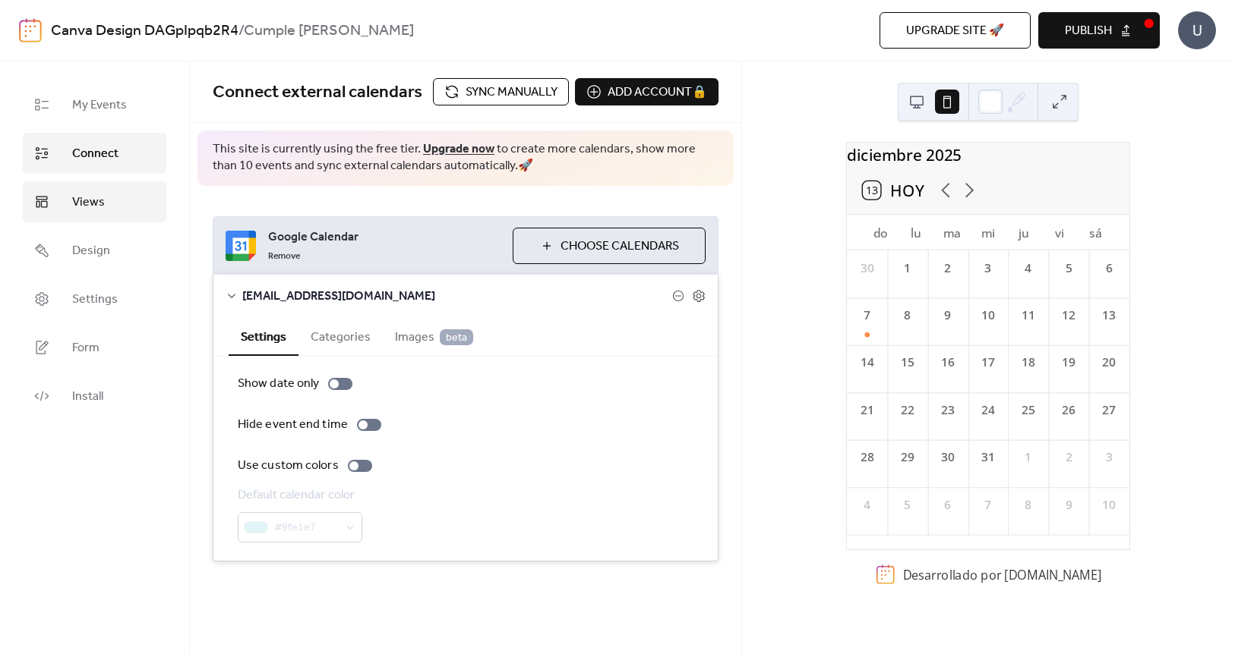
click at [93, 208] on span "Views" at bounding box center [88, 203] width 33 height 18
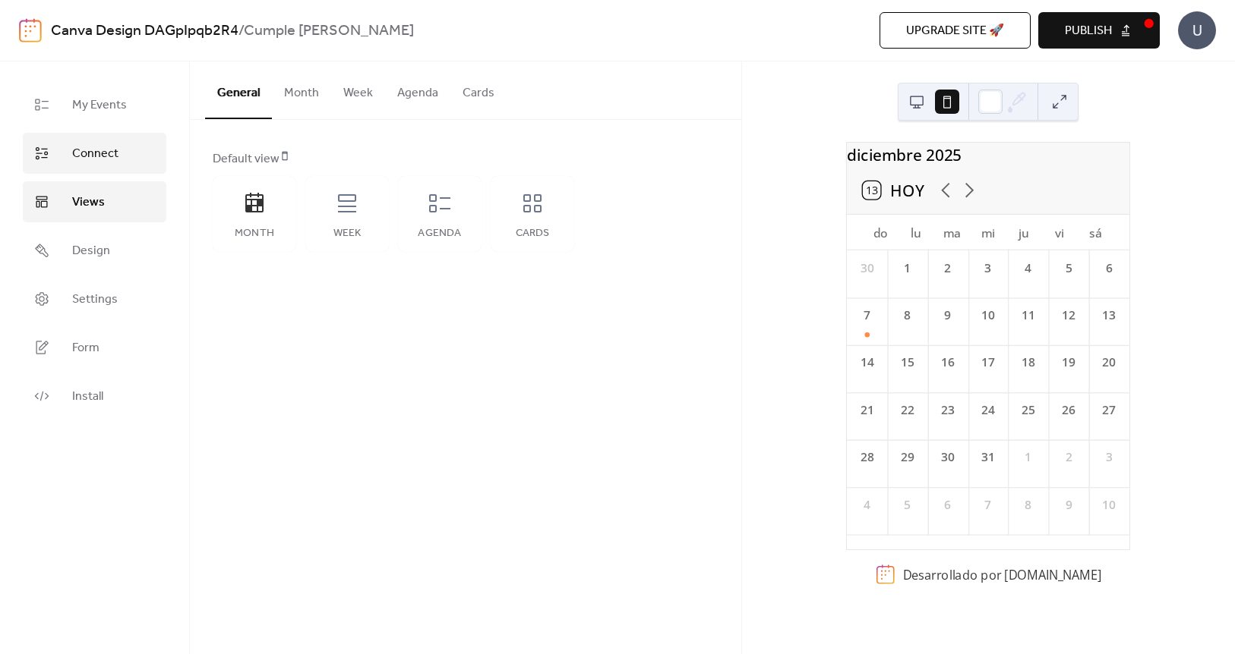
click at [110, 156] on span "Connect" at bounding box center [95, 154] width 46 height 18
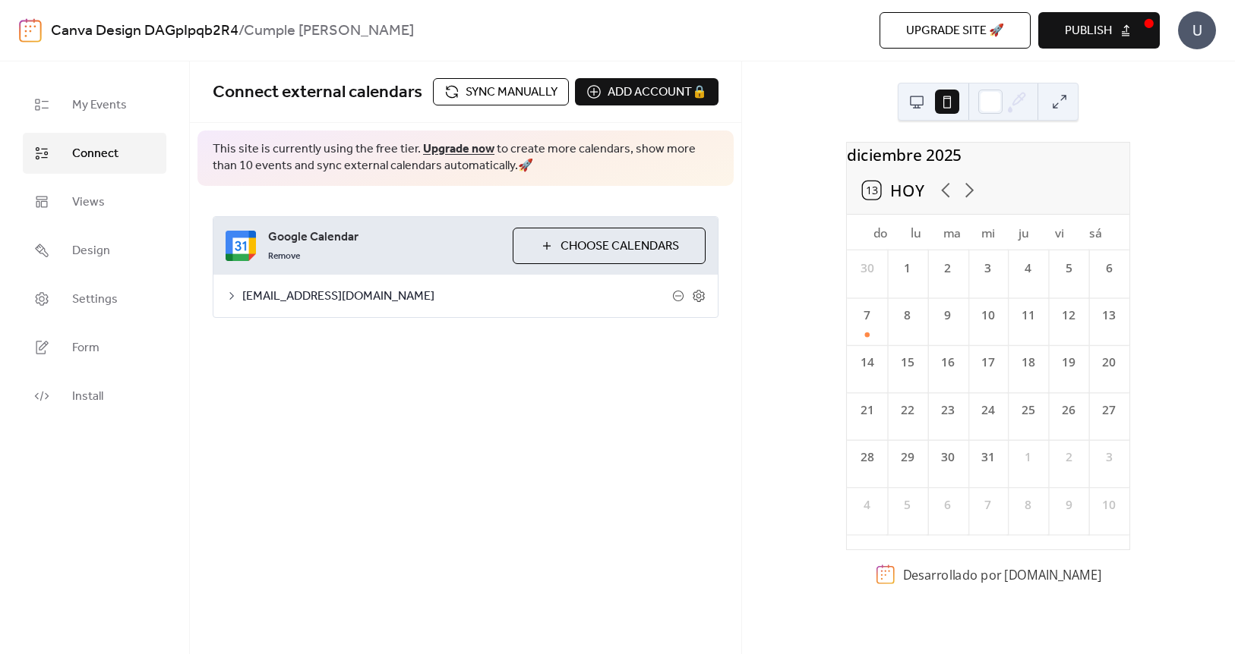
click at [531, 76] on div "Connect external calendars Sync manually Add account 🔒 🔒" at bounding box center [465, 93] width 551 height 62
click at [633, 256] on span "Choose Calendars" at bounding box center [619, 247] width 118 height 18
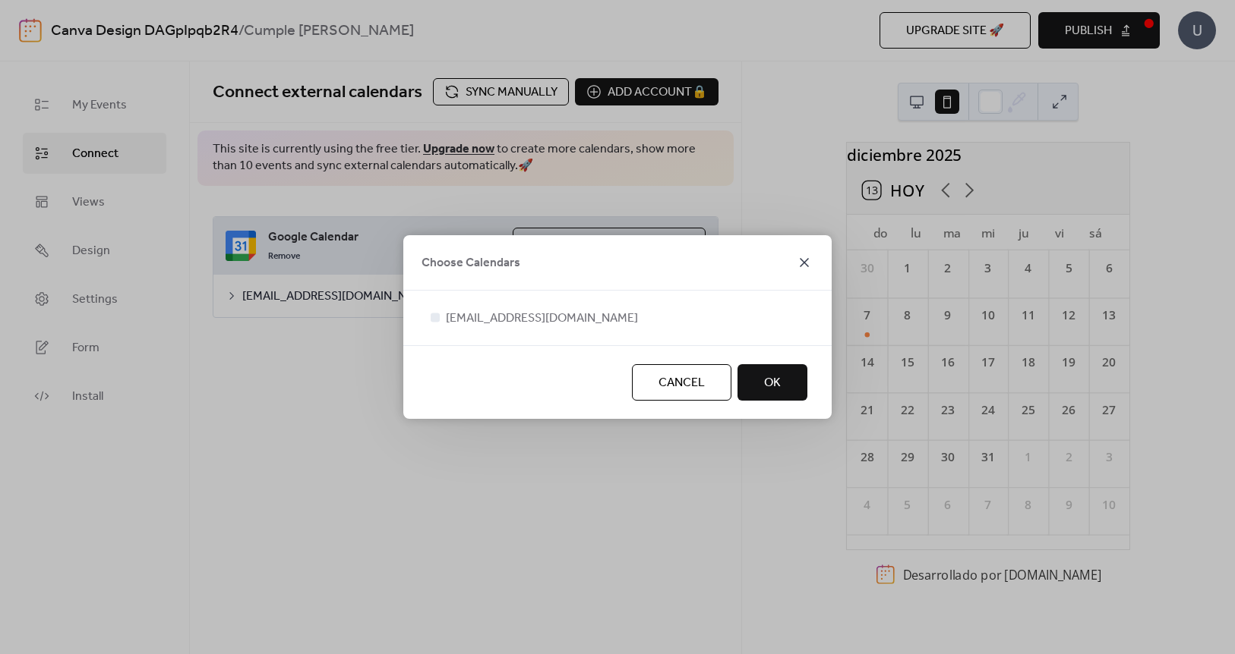
click at [803, 255] on icon at bounding box center [804, 263] width 18 height 18
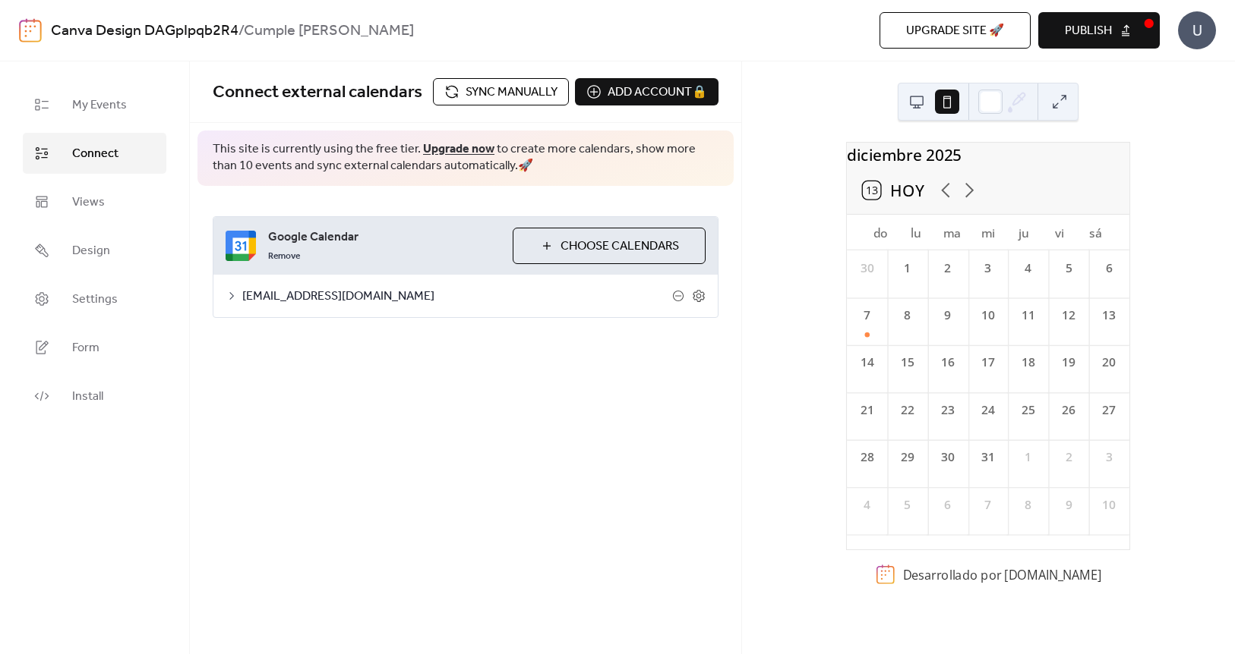
click at [1082, 24] on span "Publish" at bounding box center [1087, 31] width 47 height 18
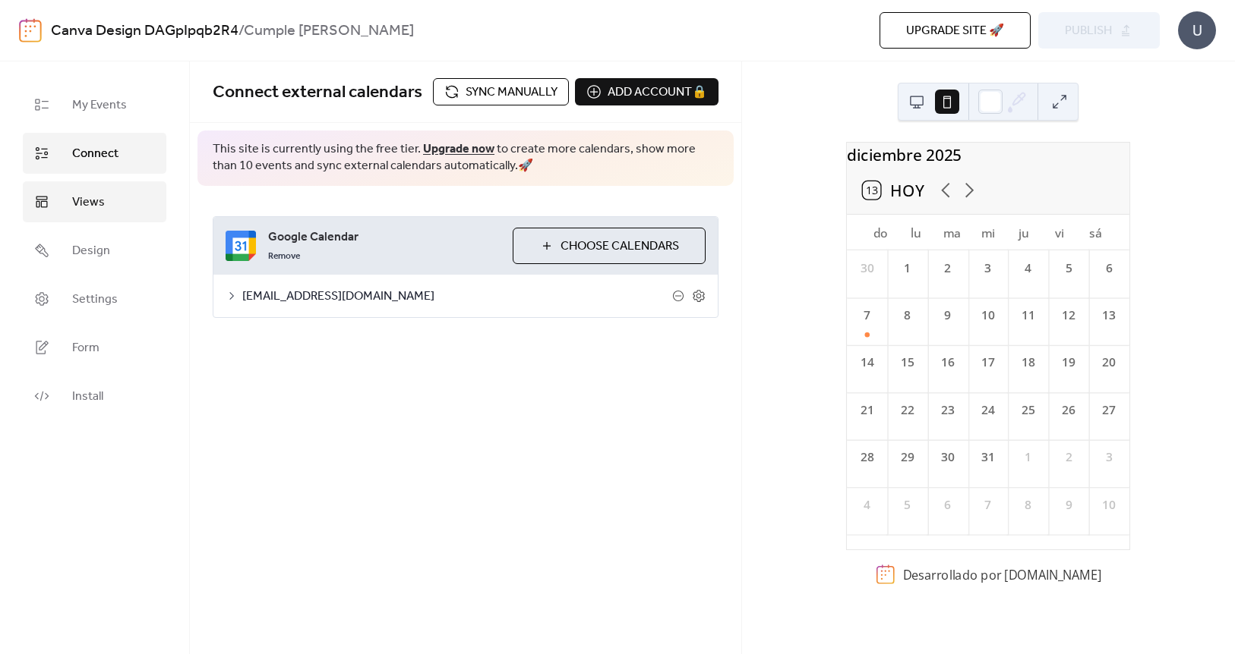
click at [96, 195] on span "Views" at bounding box center [88, 203] width 33 height 18
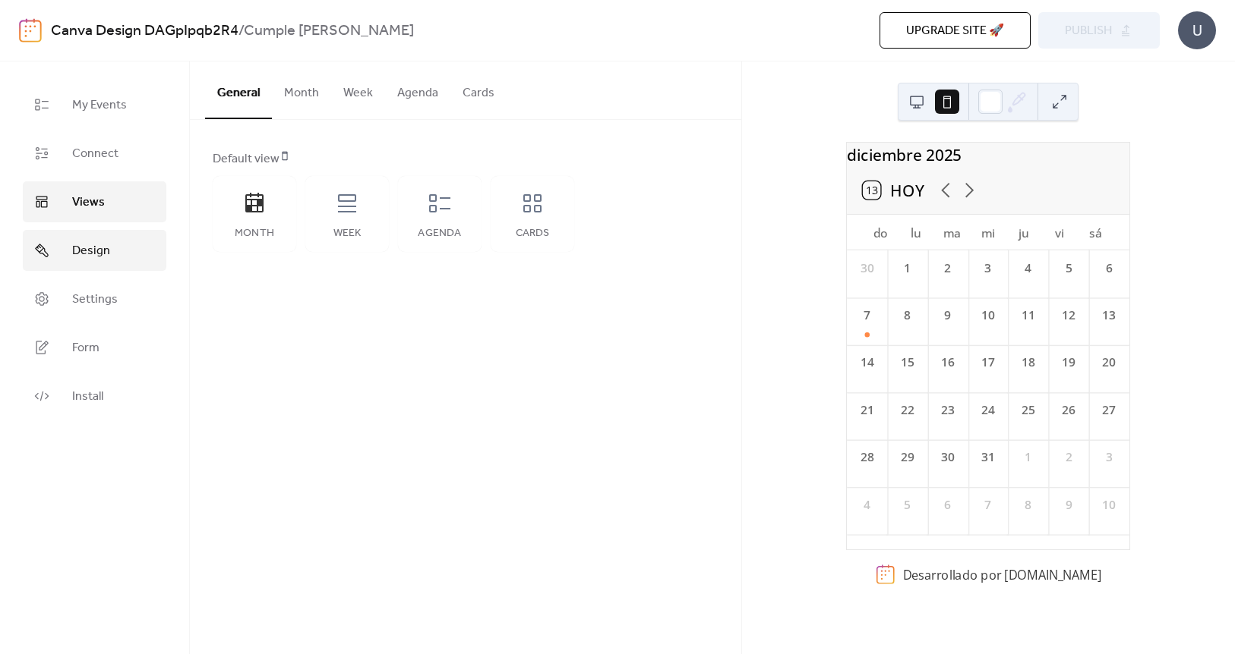
click at [90, 263] on link "Design" at bounding box center [95, 250] width 144 height 41
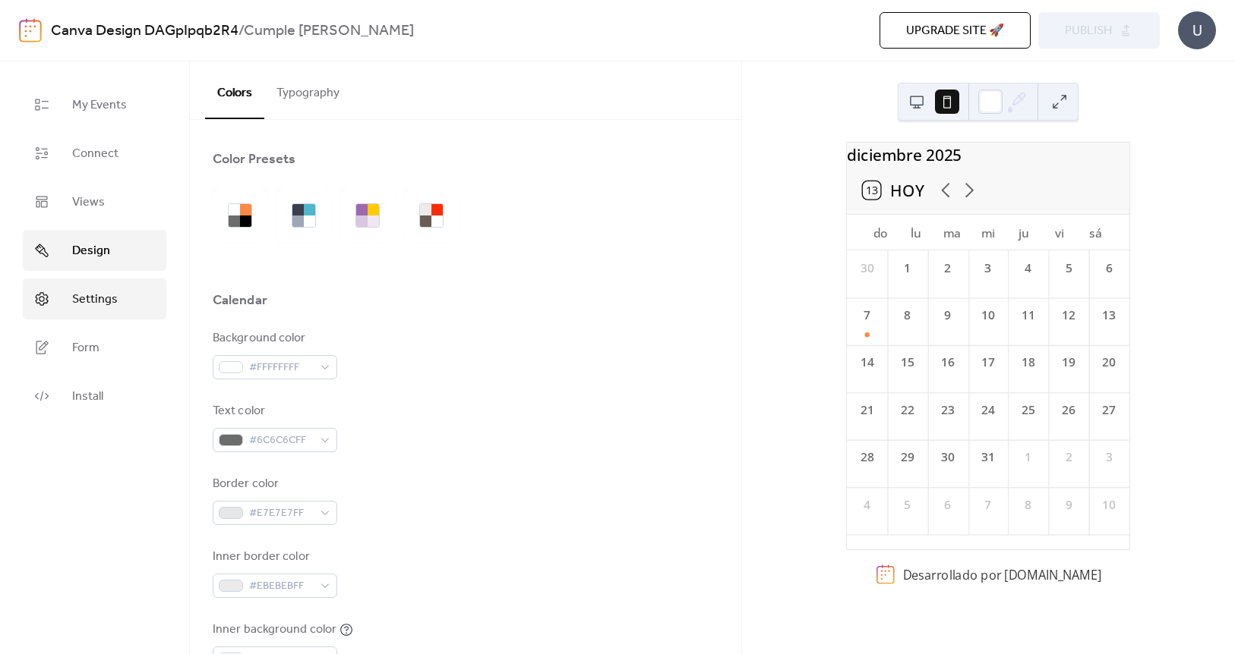
click at [100, 312] on link "Settings" at bounding box center [95, 299] width 144 height 41
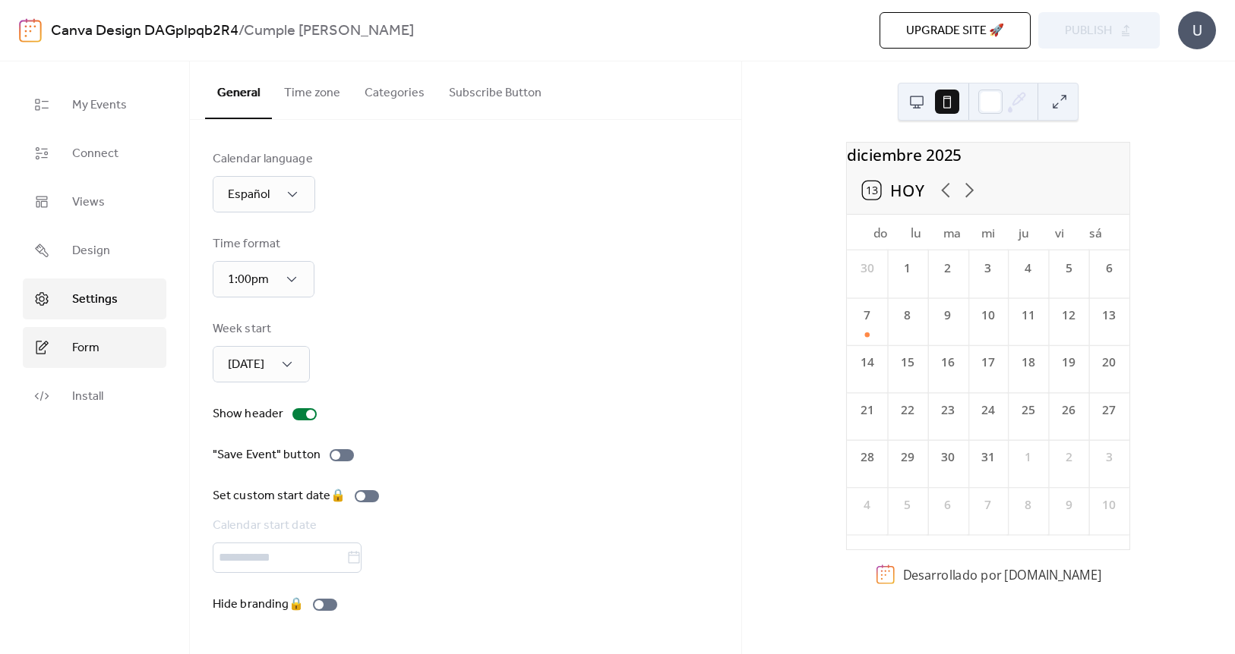
click at [93, 352] on span "Form" at bounding box center [85, 348] width 27 height 18
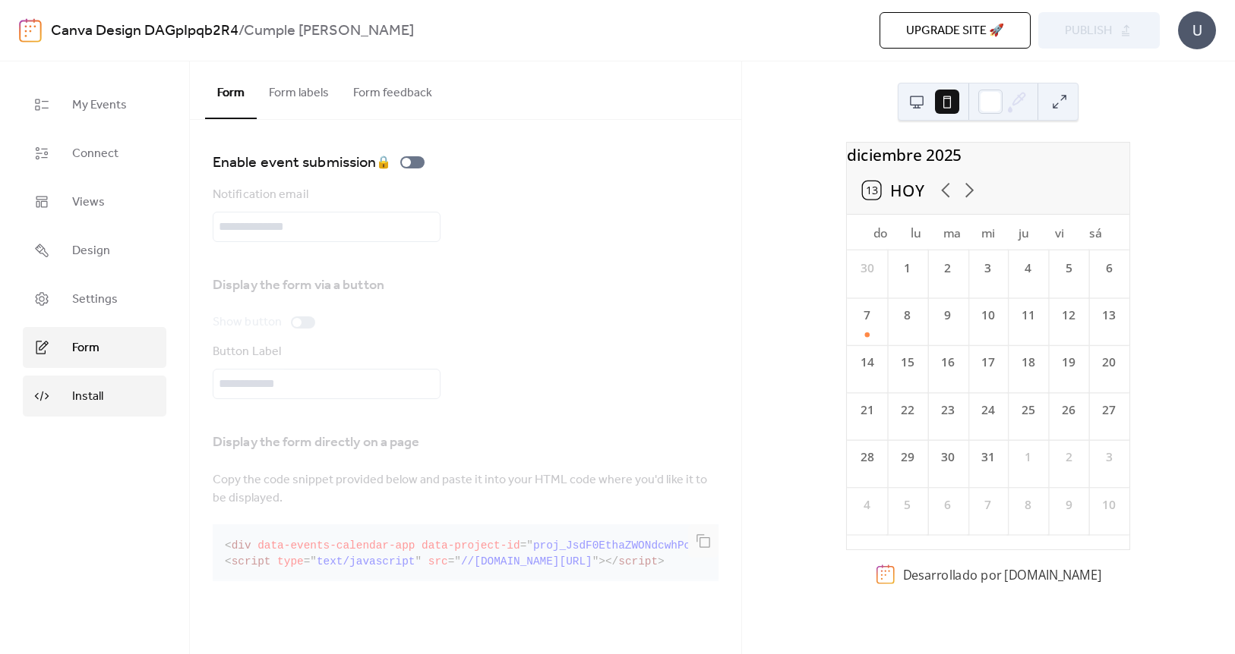
click at [96, 405] on span "Install" at bounding box center [87, 397] width 31 height 18
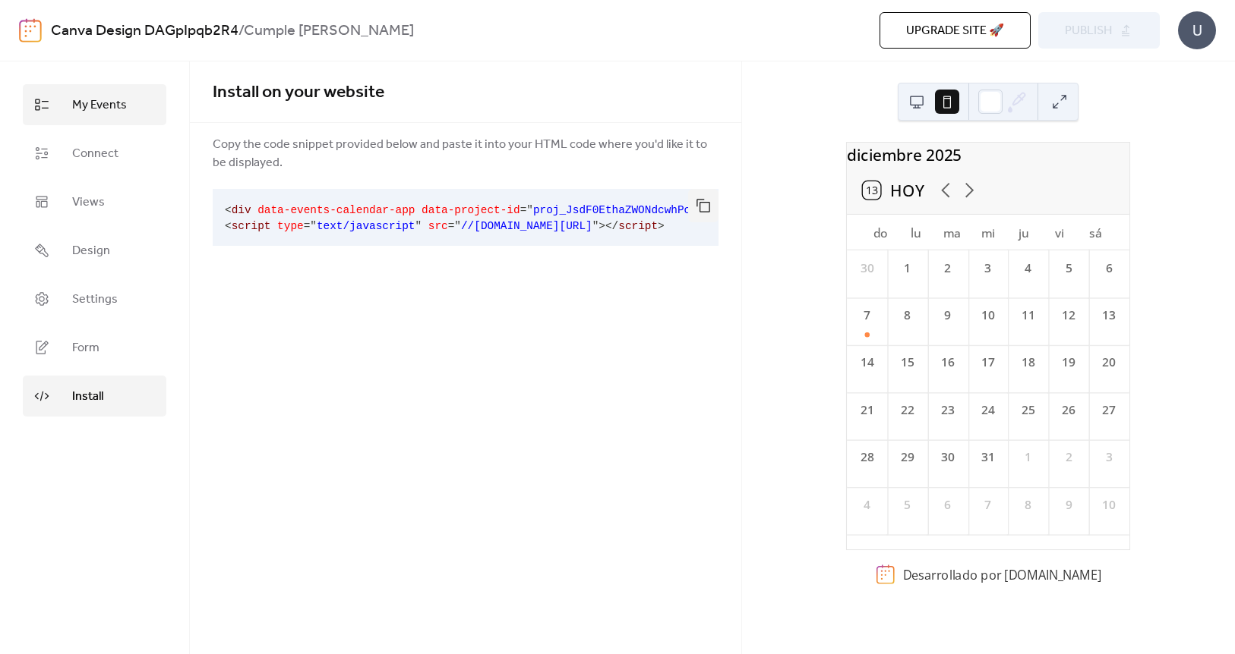
click at [80, 115] on span "My Events" at bounding box center [99, 105] width 55 height 18
